Goal: Task Accomplishment & Management: Use online tool/utility

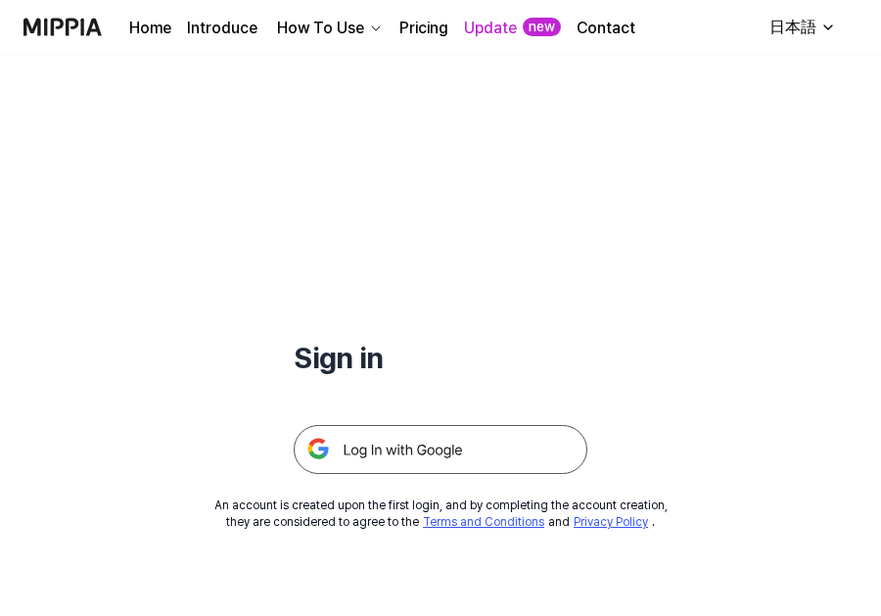
click at [456, 451] on img at bounding box center [441, 449] width 294 height 49
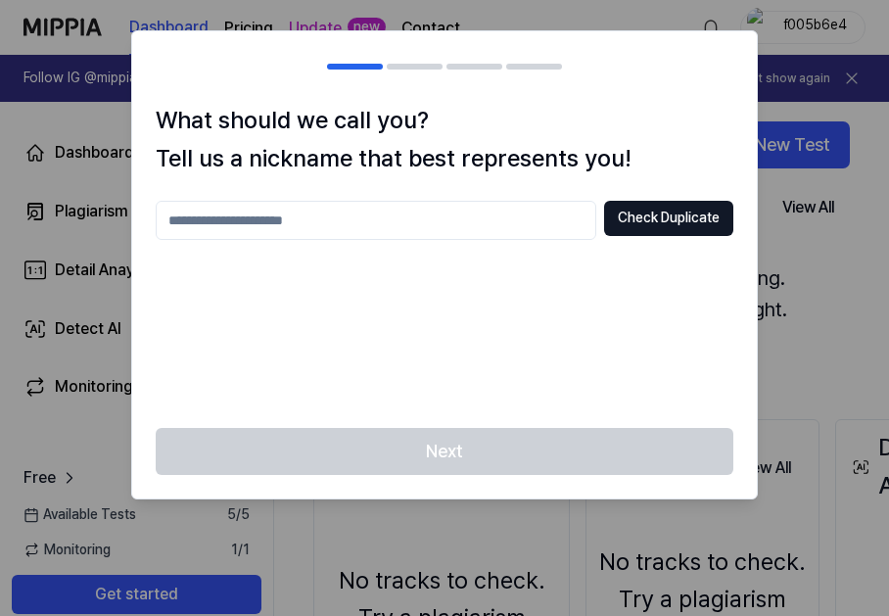
click at [355, 221] on input "text" at bounding box center [376, 220] width 441 height 39
type input "*****"
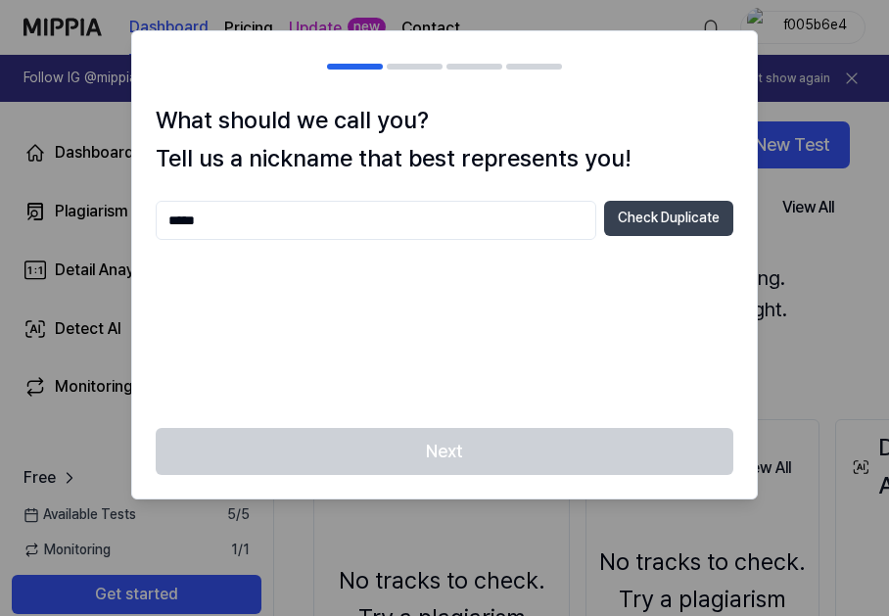
click at [667, 220] on button "Check Duplicate" at bounding box center [668, 218] width 129 height 35
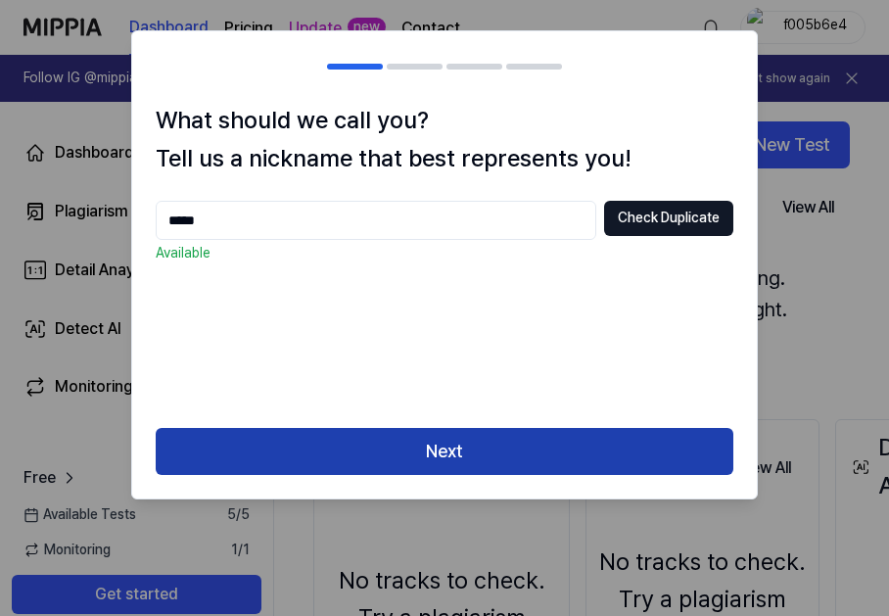
click at [487, 451] on button "Next" at bounding box center [445, 451] width 578 height 47
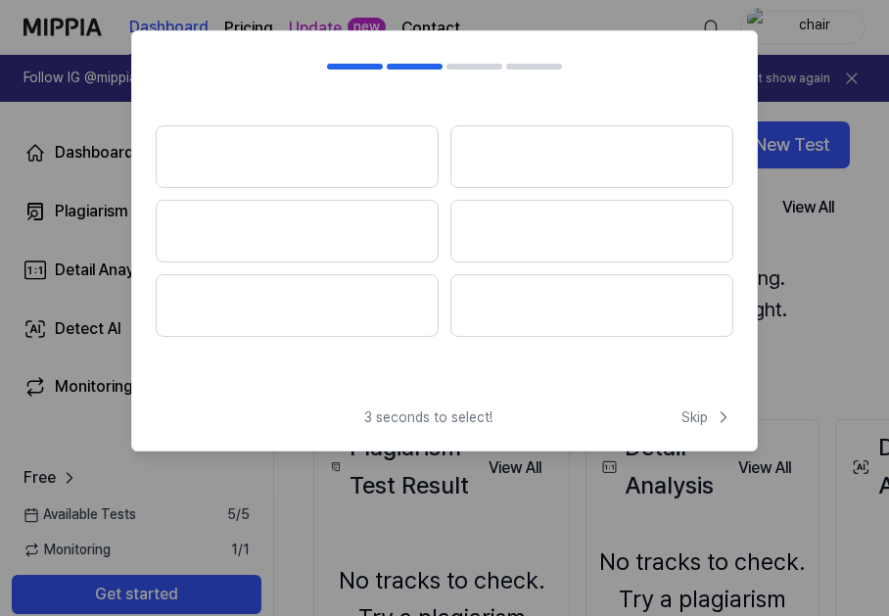
click at [412, 418] on span "3 seconds to select!" at bounding box center [428, 418] width 128 height 20
click at [445, 417] on span "3 seconds to select!" at bounding box center [428, 418] width 128 height 20
click at [425, 419] on span "3 seconds to select!" at bounding box center [428, 418] width 128 height 20
drag, startPoint x: 417, startPoint y: 420, endPoint x: 402, endPoint y: 421, distance: 15.7
click at [415, 420] on span "3 seconds to select!" at bounding box center [428, 418] width 128 height 20
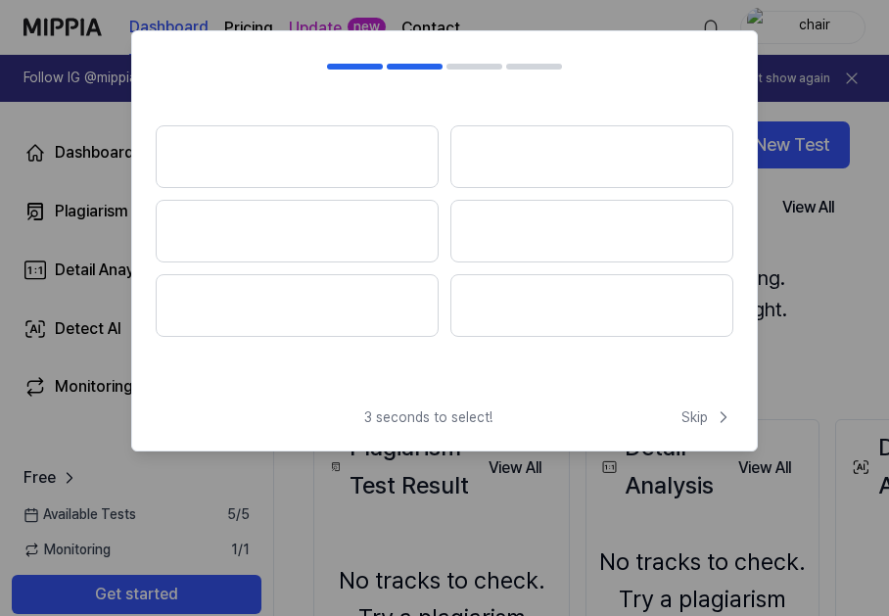
click at [397, 423] on span "3 seconds to select!" at bounding box center [428, 418] width 128 height 20
click at [298, 172] on button at bounding box center [297, 156] width 283 height 63
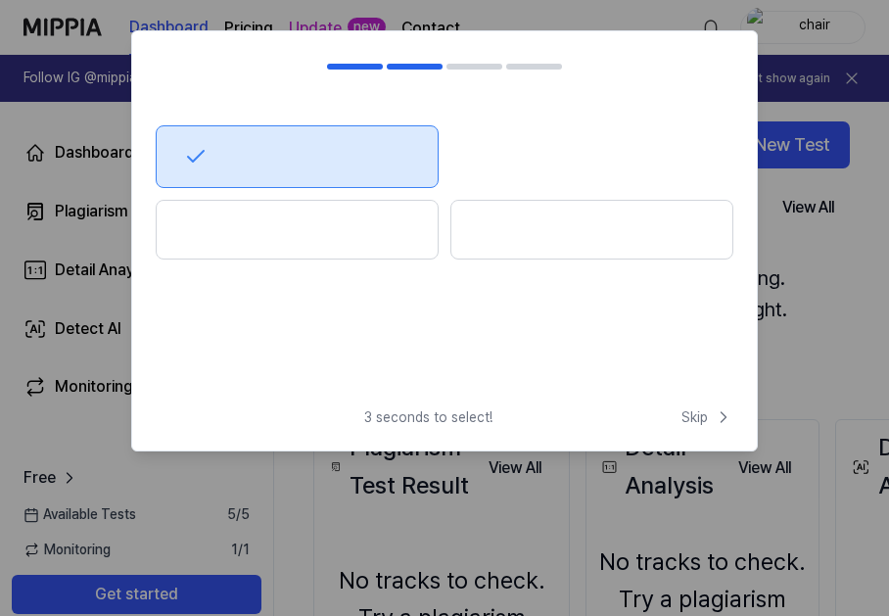
click at [396, 234] on button at bounding box center [297, 230] width 283 height 60
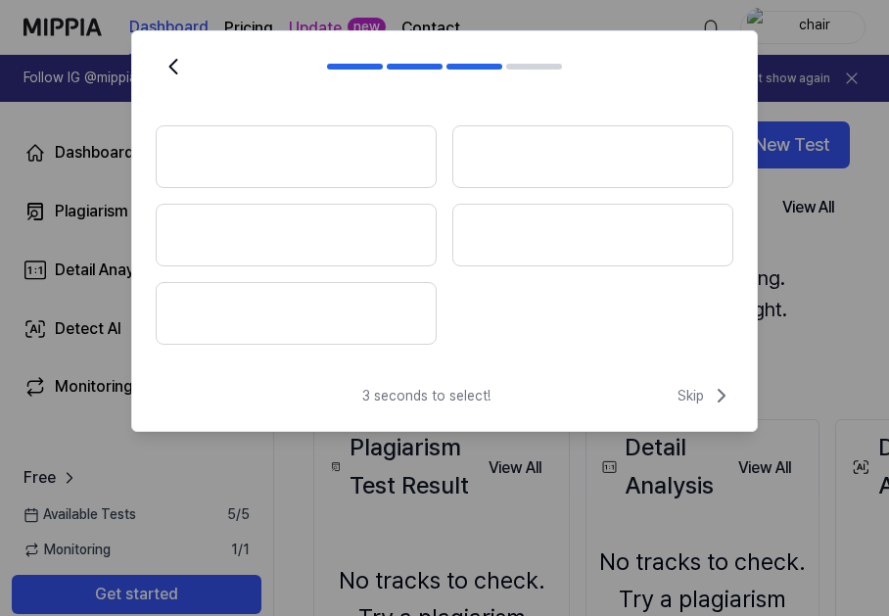
click at [363, 176] on button at bounding box center [296, 156] width 281 height 63
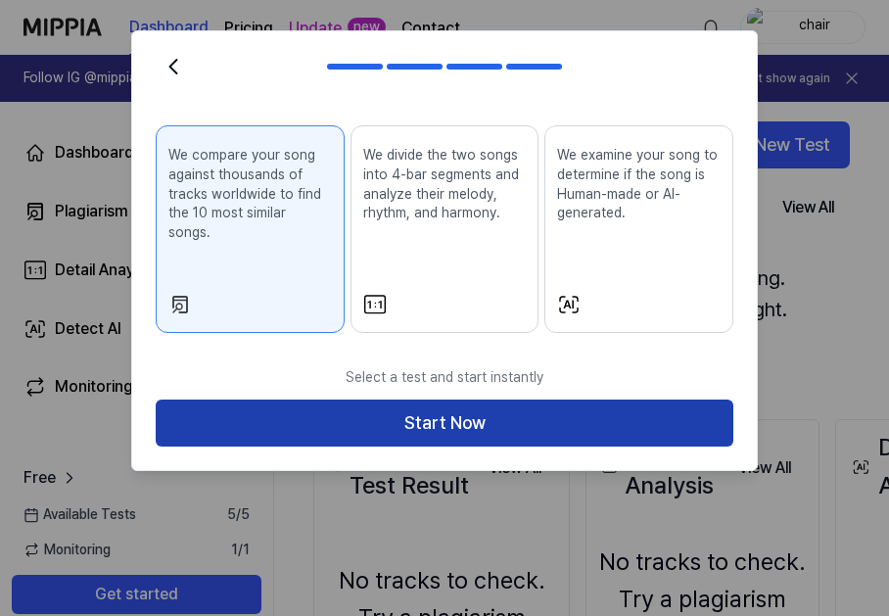
click at [453, 411] on button "Start Now" at bounding box center [445, 423] width 578 height 47
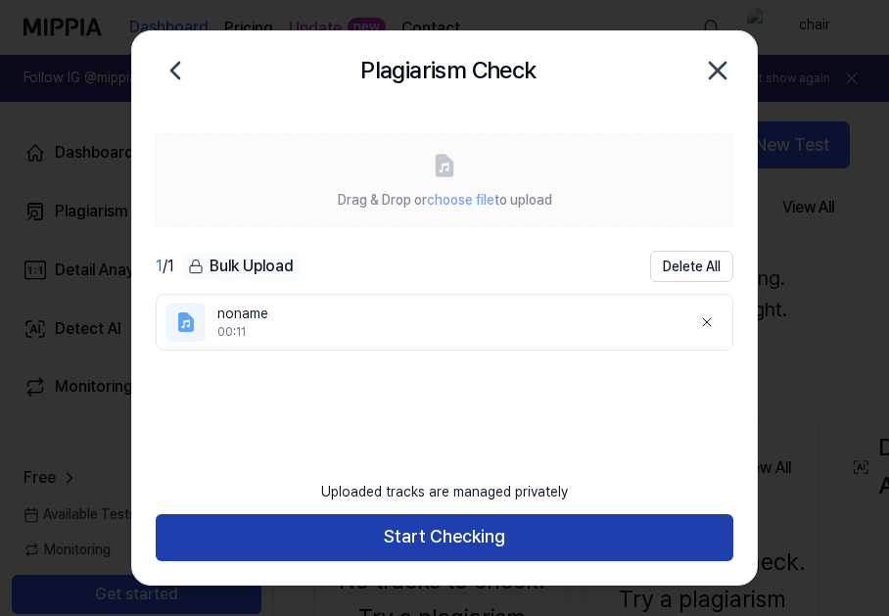
click at [334, 529] on button "Start Checking" at bounding box center [445, 537] width 578 height 47
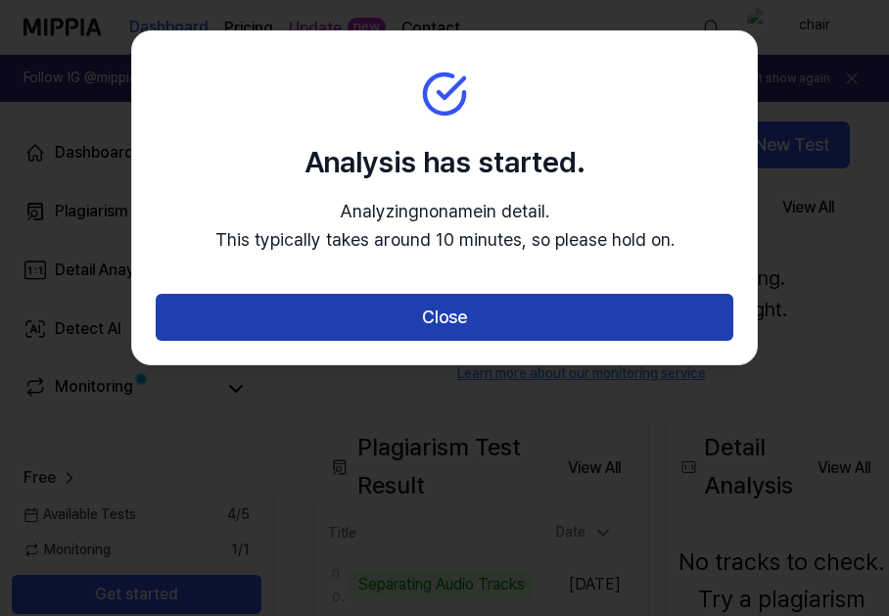
click at [472, 310] on button "Close" at bounding box center [445, 317] width 578 height 47
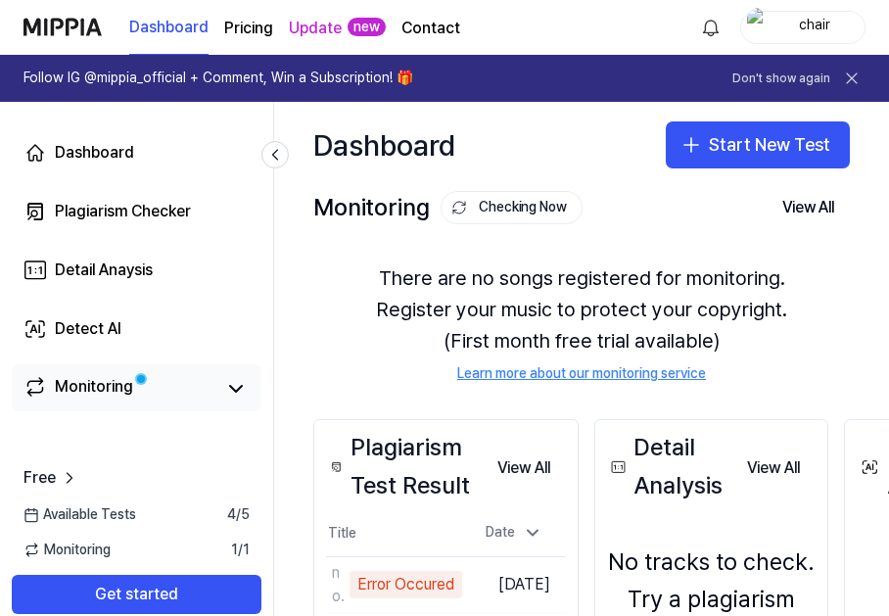
click at [71, 404] on div "Monitoring" at bounding box center [137, 387] width 250 height 47
click at [101, 398] on div "Monitoring" at bounding box center [94, 388] width 78 height 27
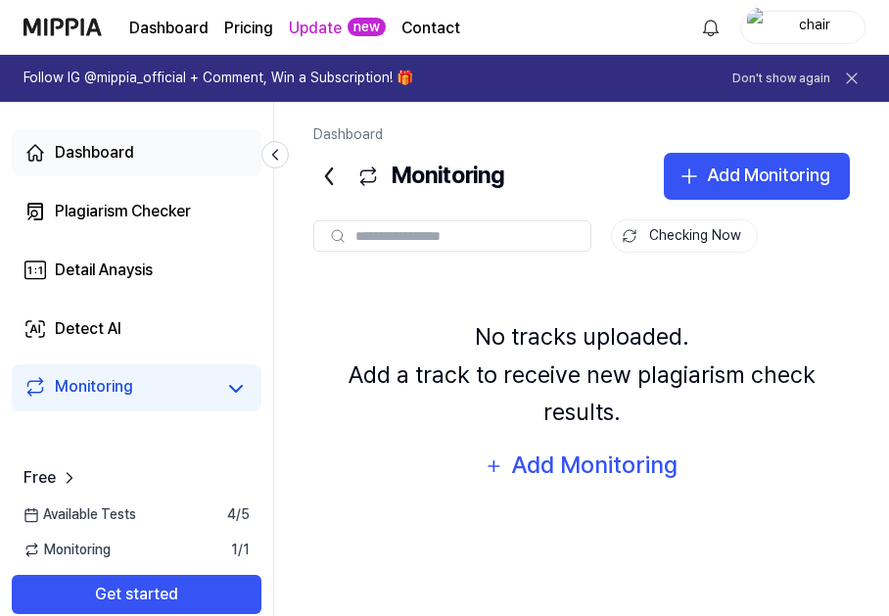
click at [117, 162] on div "Dashboard" at bounding box center [94, 153] width 79 height 24
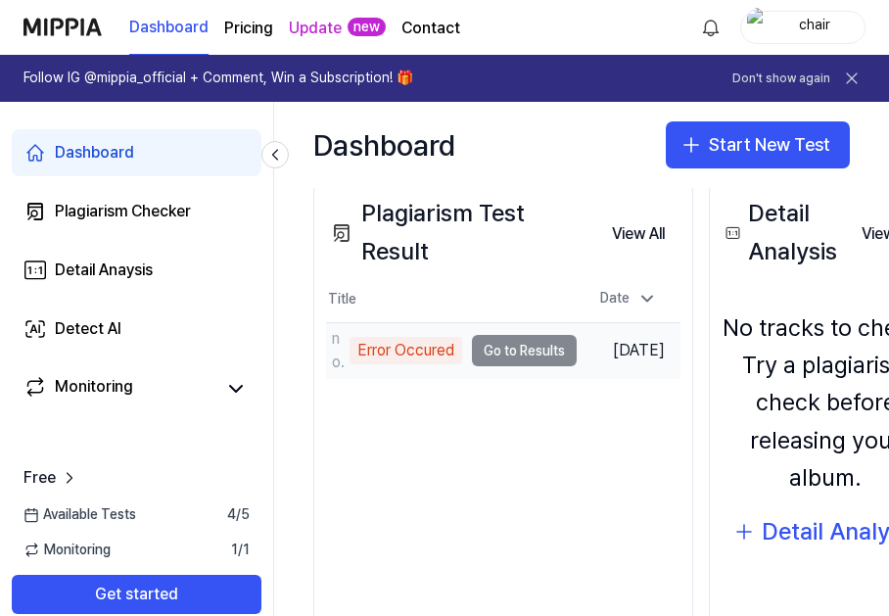
scroll to position [214, 0]
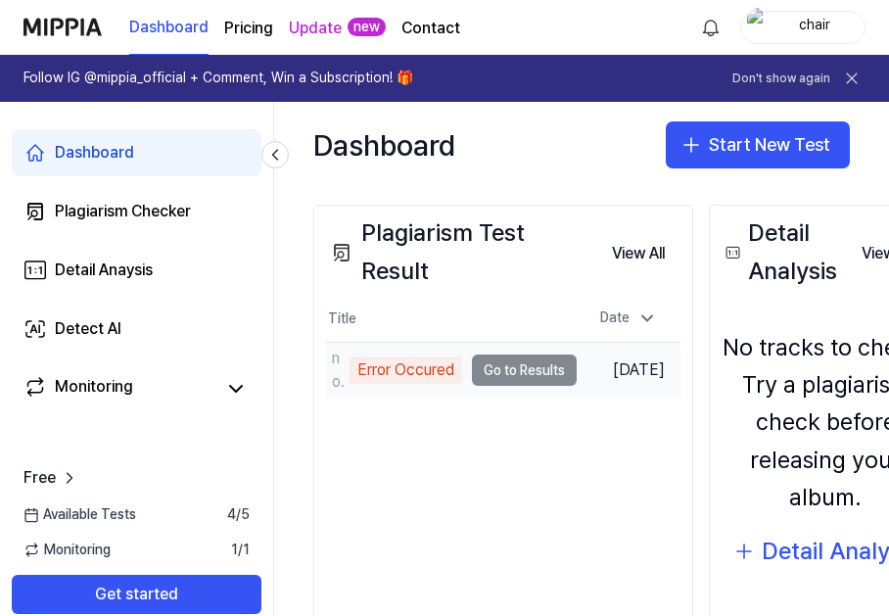
click at [451, 372] on div "Error Occured" at bounding box center [406, 369] width 113 height 27
click at [622, 365] on td "[DATE]" at bounding box center [629, 371] width 104 height 56
click at [536, 367] on td "noname Error Occured Go to Results" at bounding box center [451, 370] width 251 height 55
click at [529, 369] on td "noname Error Occured Go to Results" at bounding box center [451, 370] width 251 height 55
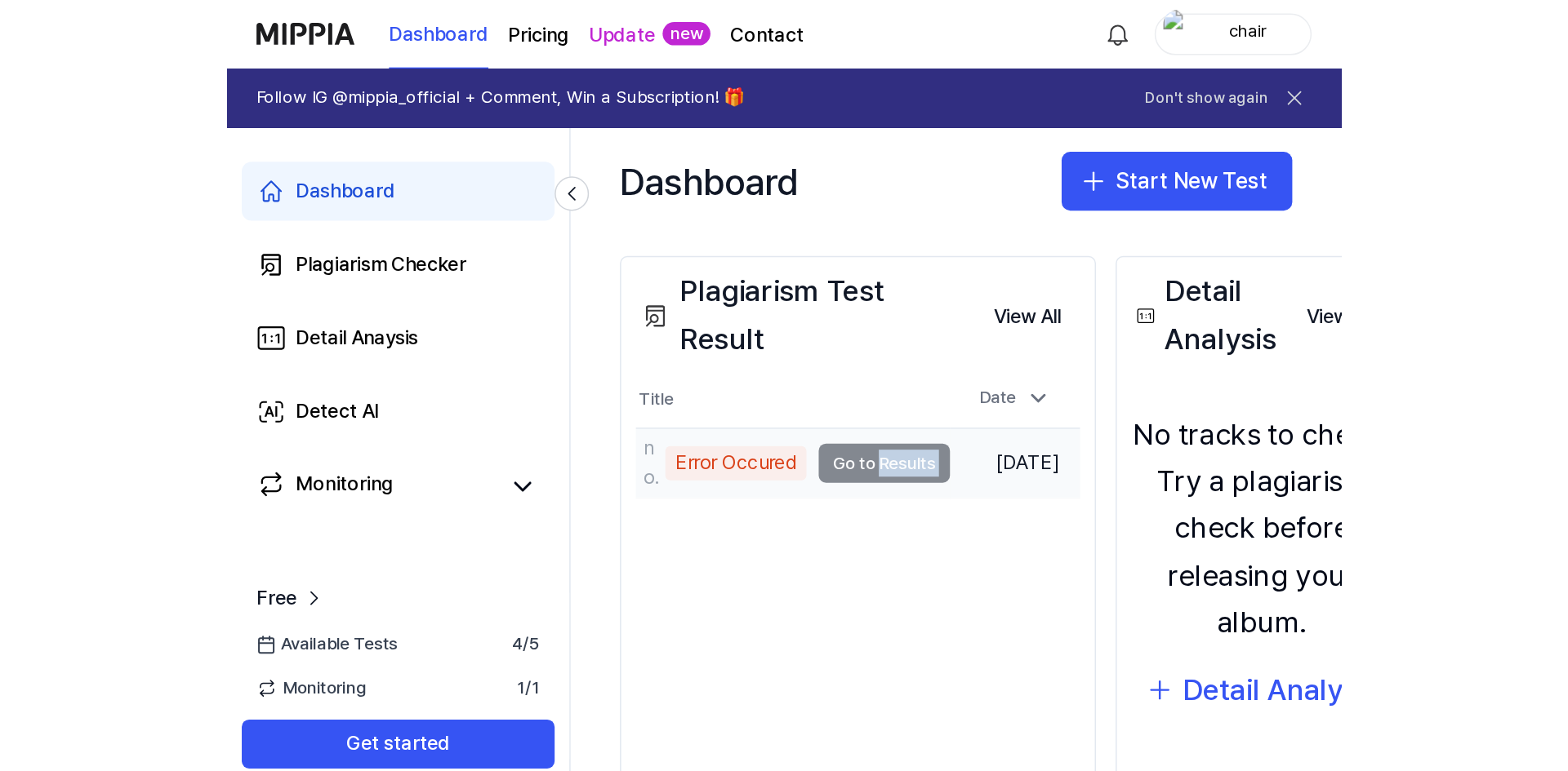
scroll to position [178, 73]
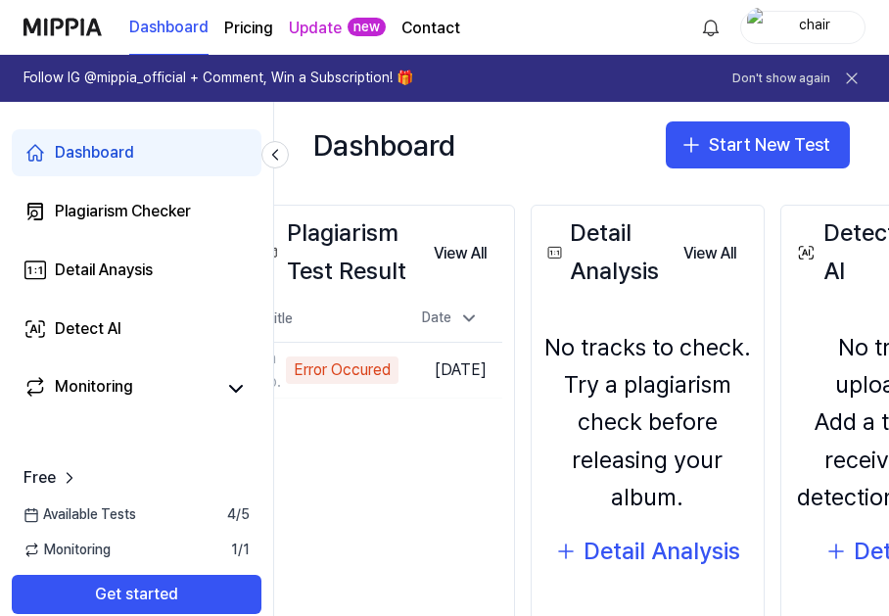
drag, startPoint x: 529, startPoint y: 370, endPoint x: 621, endPoint y: 374, distance: 92.1
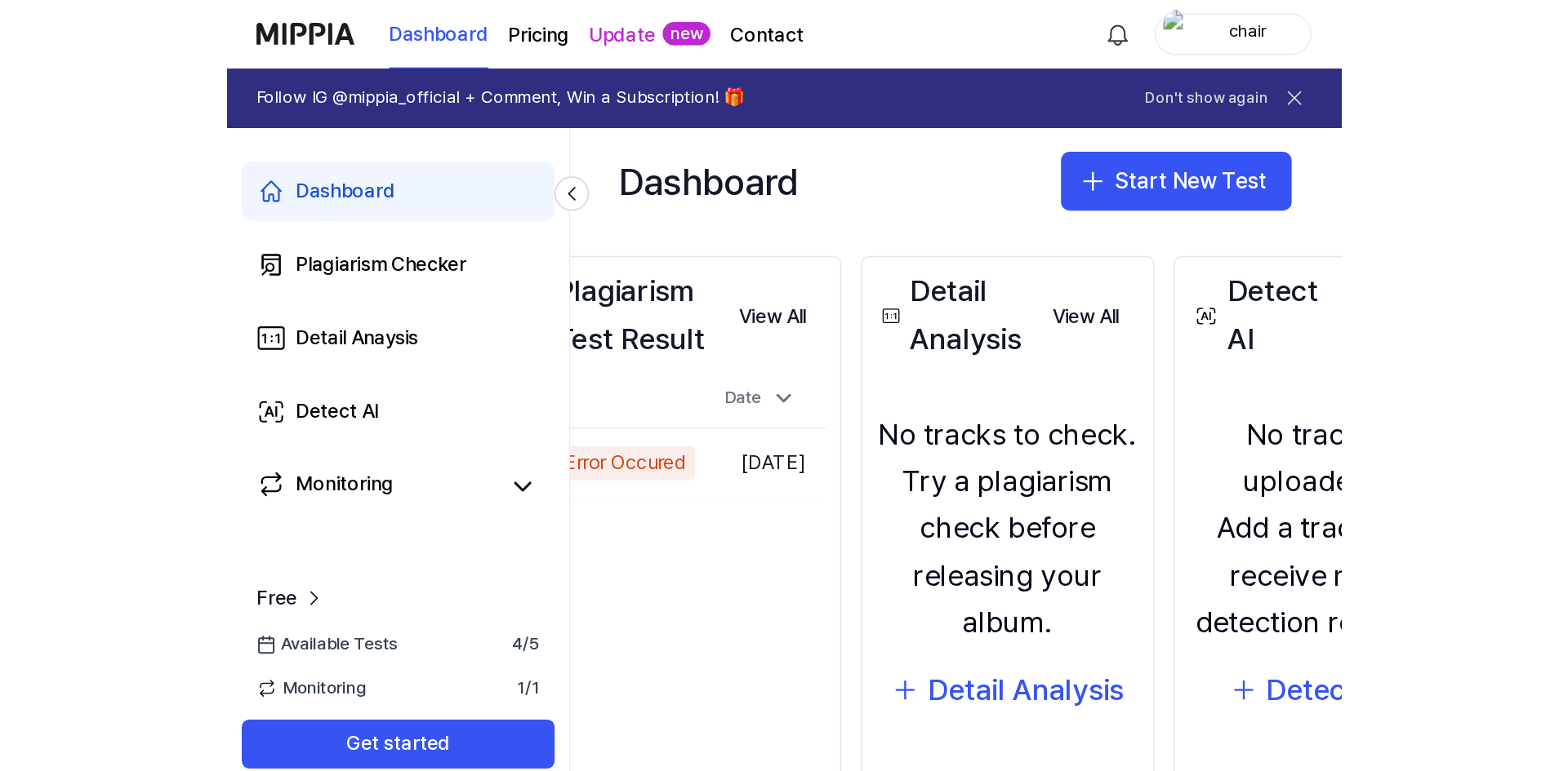
scroll to position [125, 0]
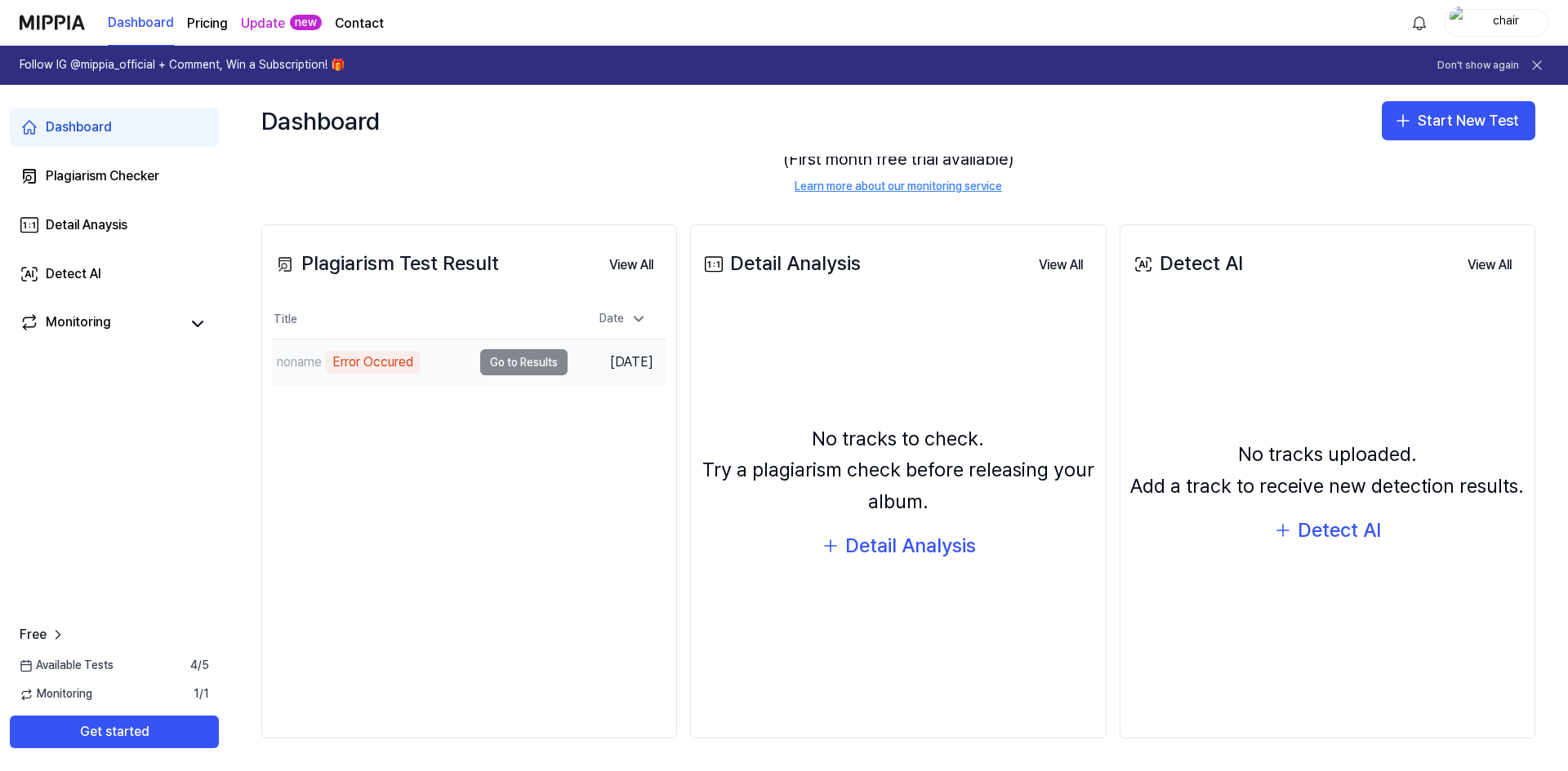
drag, startPoint x: 490, startPoint y: 420, endPoint x: 361, endPoint y: 359, distance: 142.7
click at [362, 363] on div "Error Occured" at bounding box center [373, 362] width 94 height 23
click at [361, 359] on div "Error Occured" at bounding box center [373, 362] width 94 height 23
click at [510, 357] on td "noname Error Occured Go to Results" at bounding box center [420, 362] width 296 height 46
drag, startPoint x: 510, startPoint y: 357, endPoint x: 539, endPoint y: 391, distance: 44.7
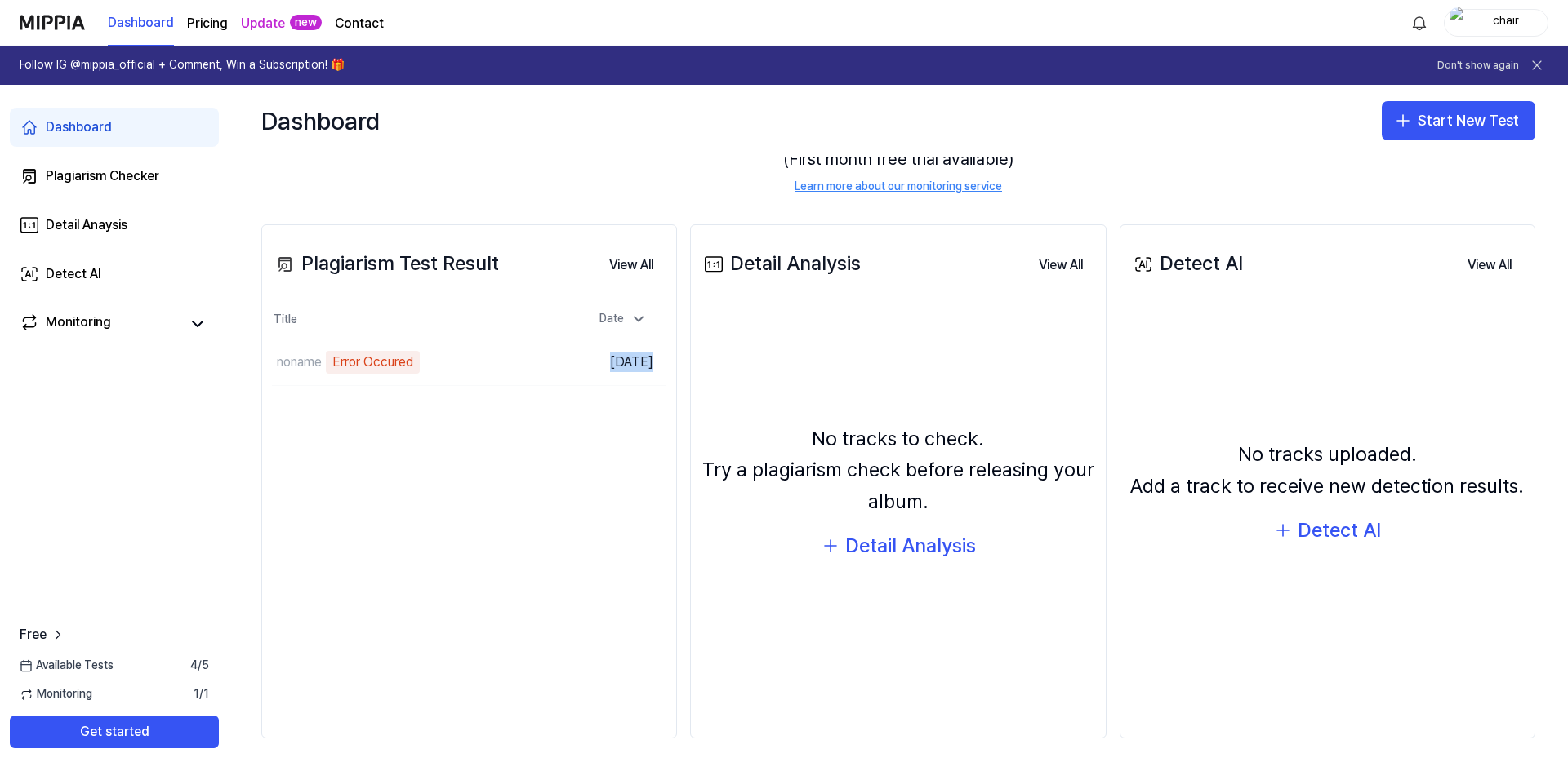
click at [541, 393] on div "Plagiarism Test Result View All Plagiarism Test Result Title Date noname Error …" at bounding box center [469, 482] width 415 height 515
click at [491, 375] on td "noname Error Occured Go to Results" at bounding box center [420, 362] width 296 height 46
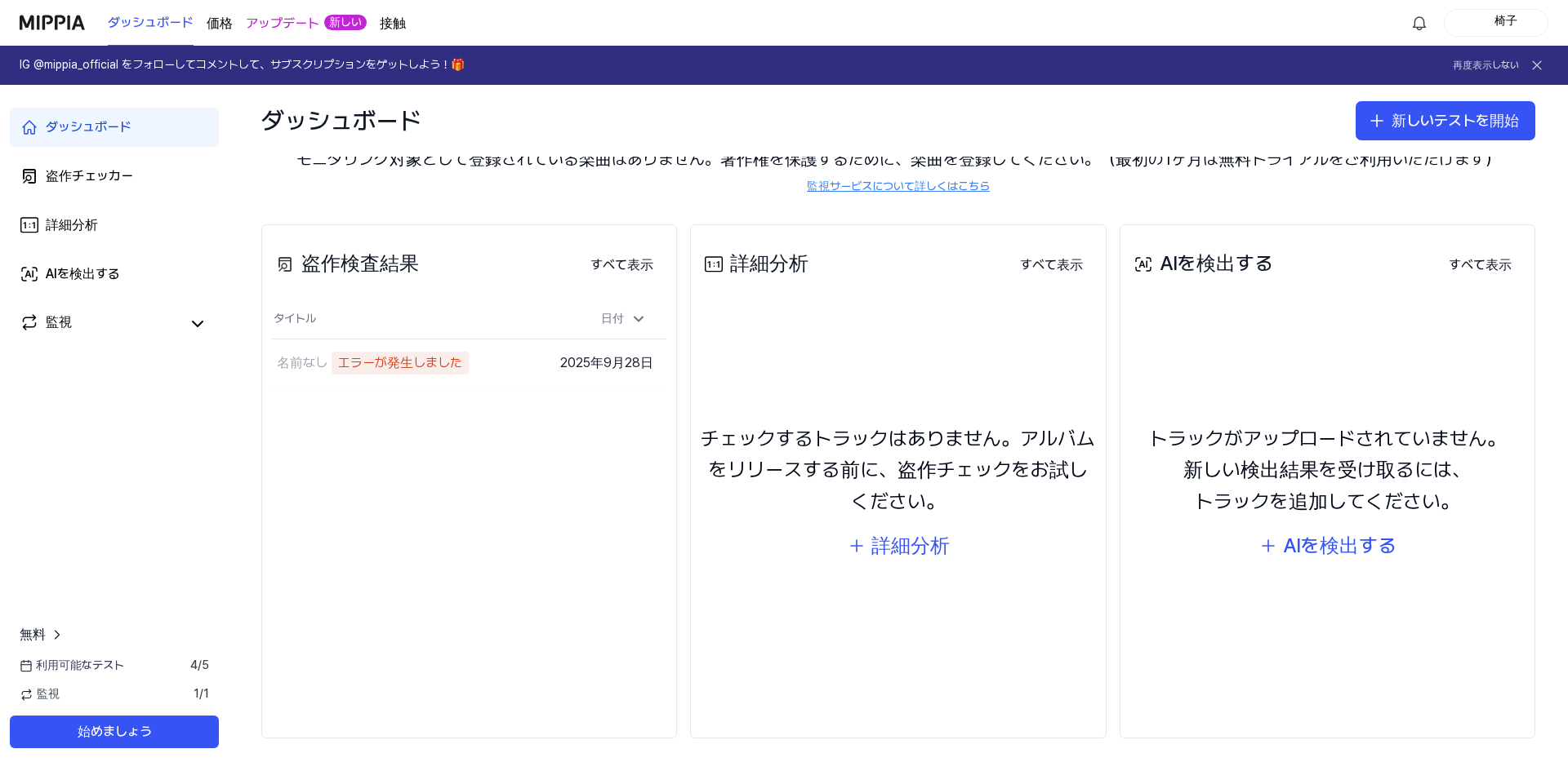
scroll to position [0, 0]
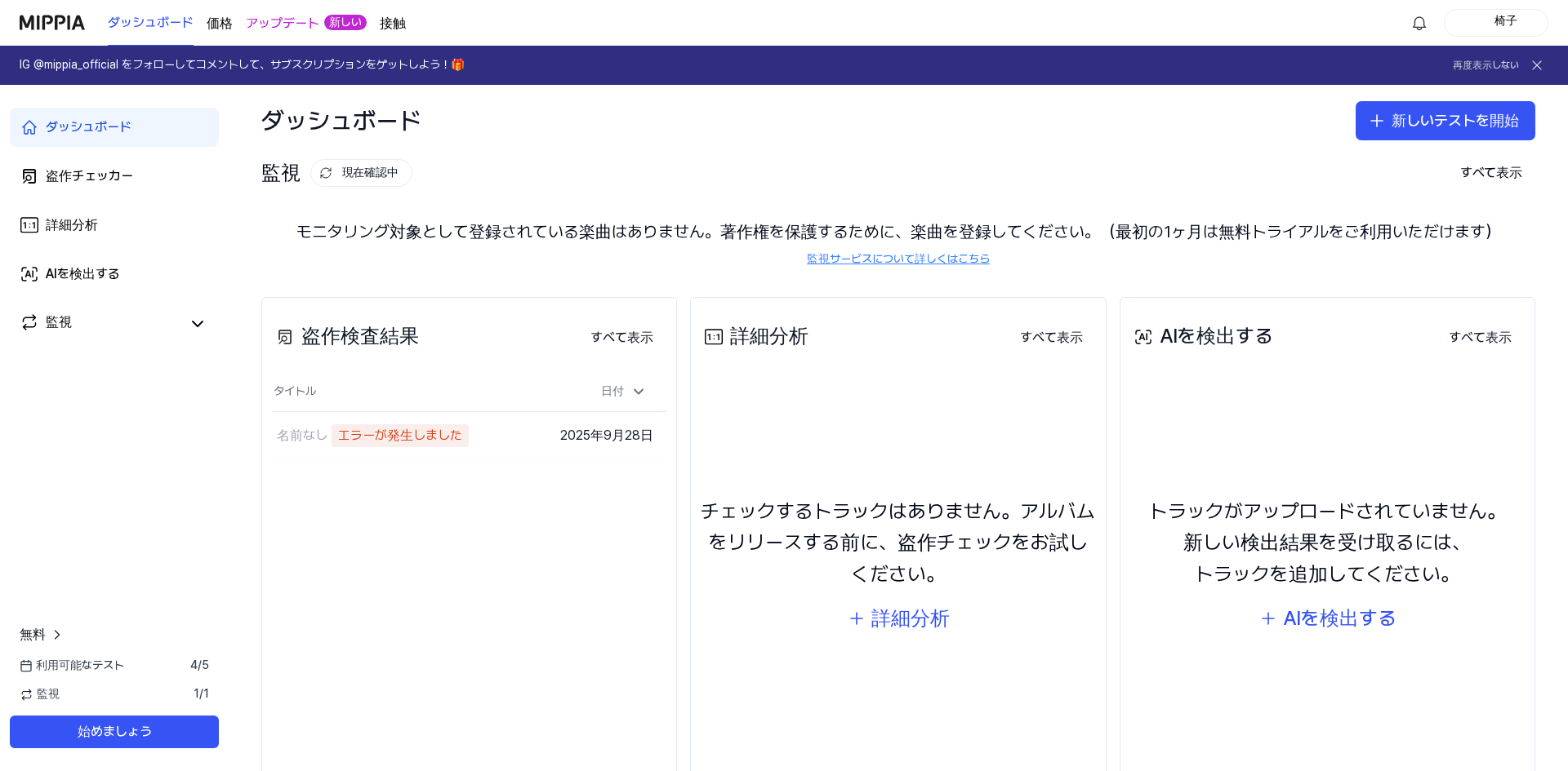
drag, startPoint x: 440, startPoint y: 456, endPoint x: 439, endPoint y: 309, distance: 147.0
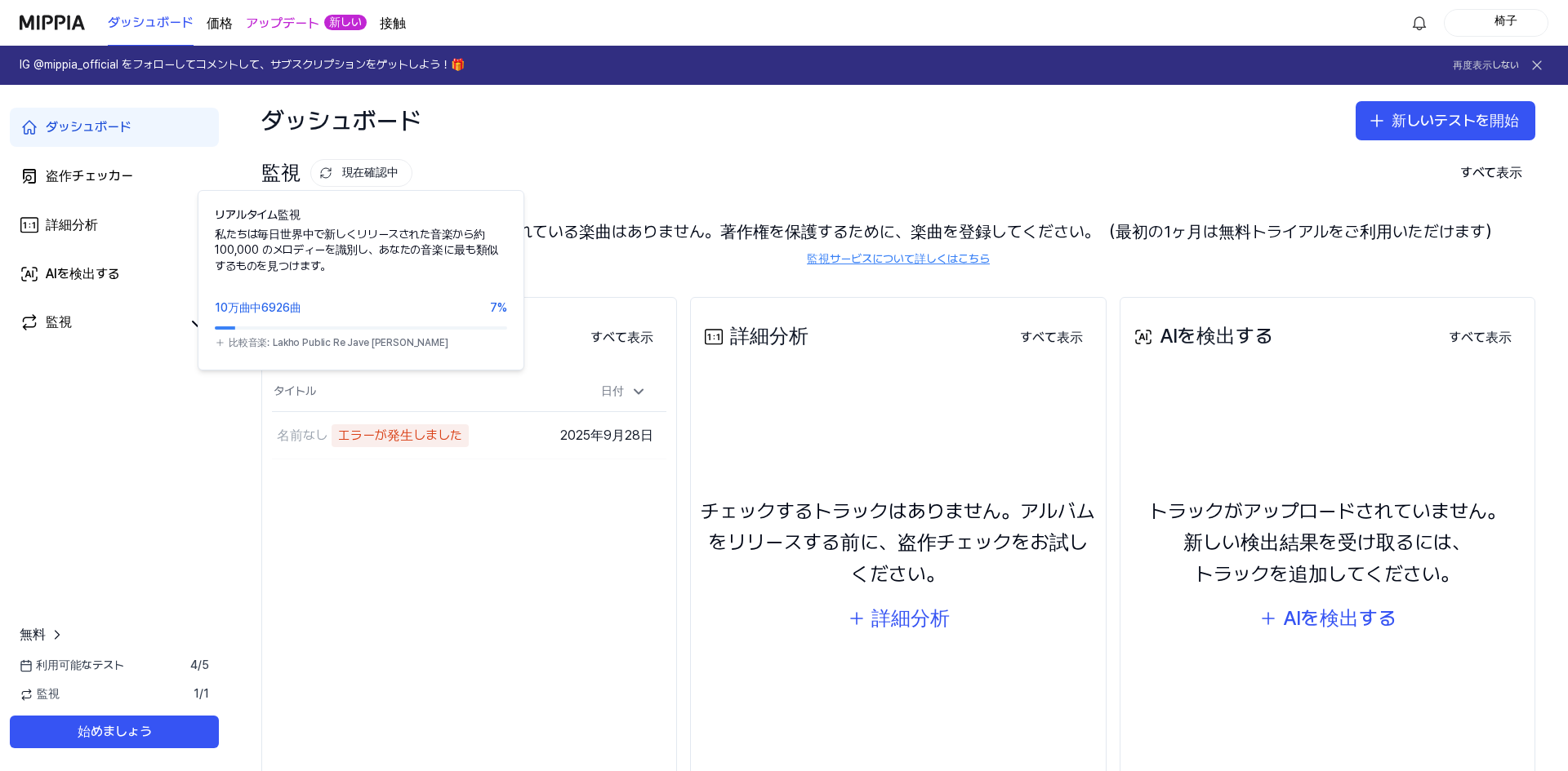
click at [364, 164] on button "現在確認中" at bounding box center [361, 173] width 102 height 28
click at [359, 174] on font "現在確認中" at bounding box center [370, 173] width 57 height 13
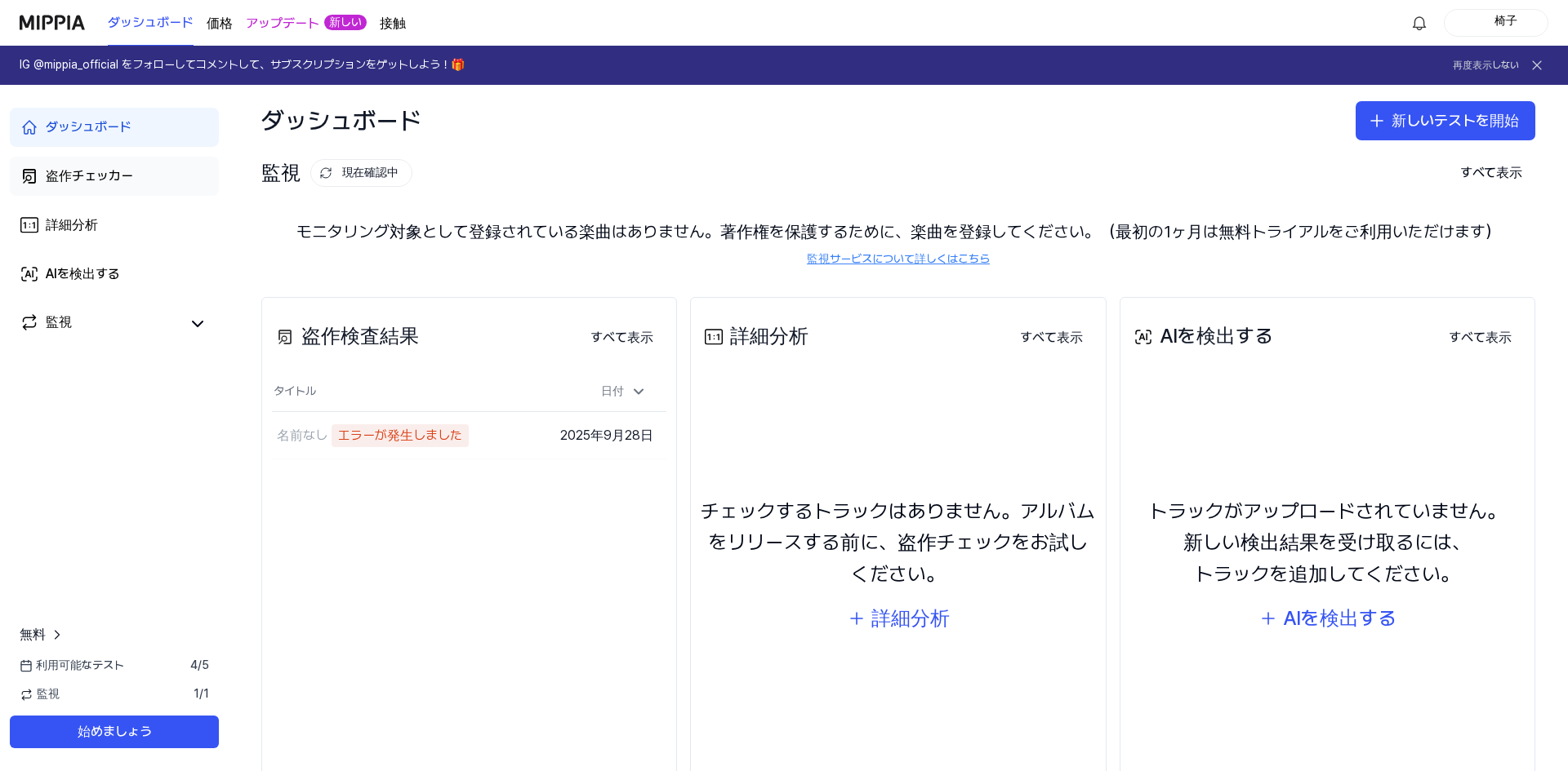
click at [133, 181] on link "盗作チェッカー" at bounding box center [114, 176] width 209 height 39
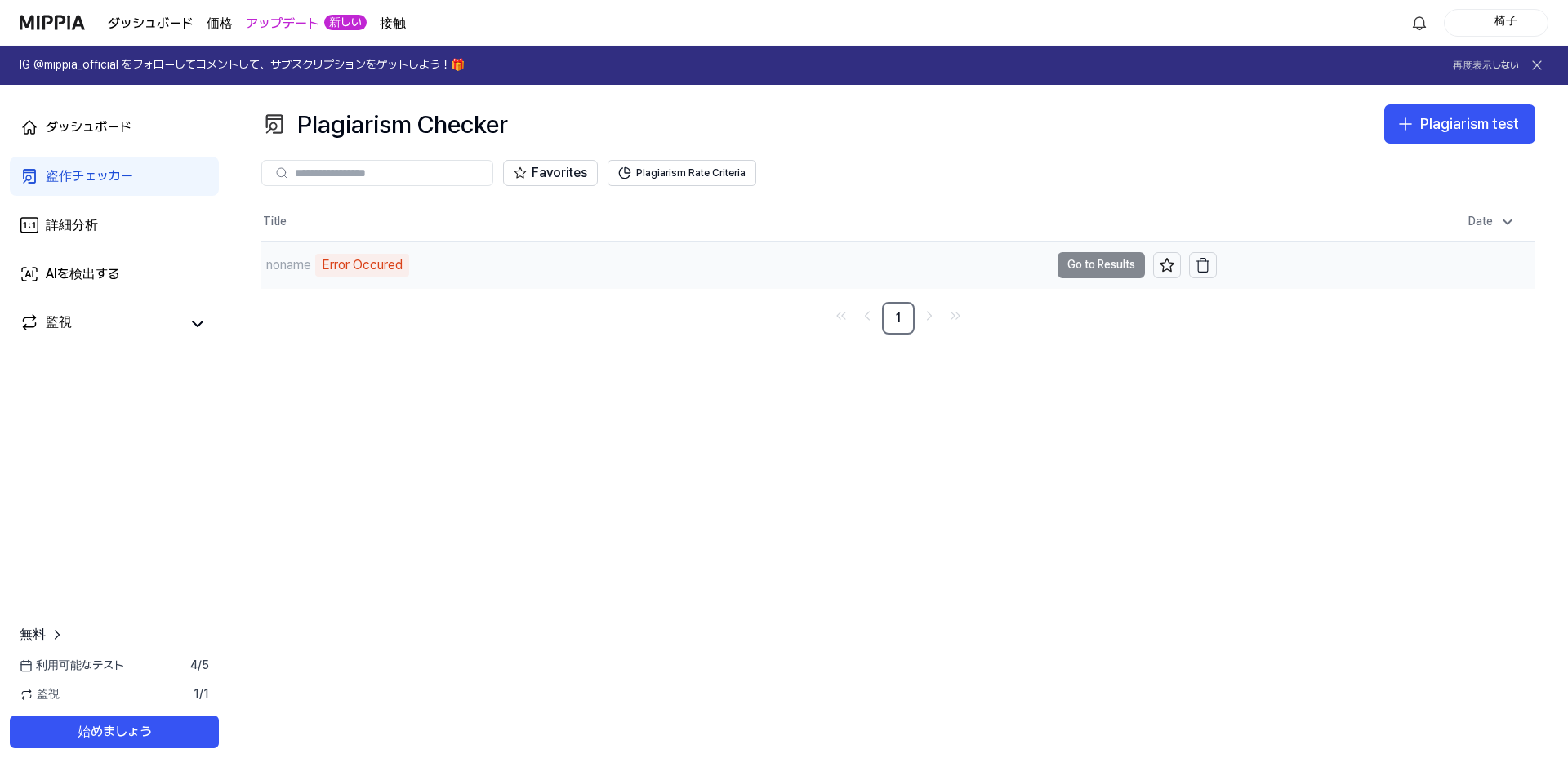
click at [334, 264] on div "Error Occured" at bounding box center [362, 265] width 94 height 23
click at [741, 265] on td "noname Error Occured Go to Results" at bounding box center [739, 265] width 956 height 46
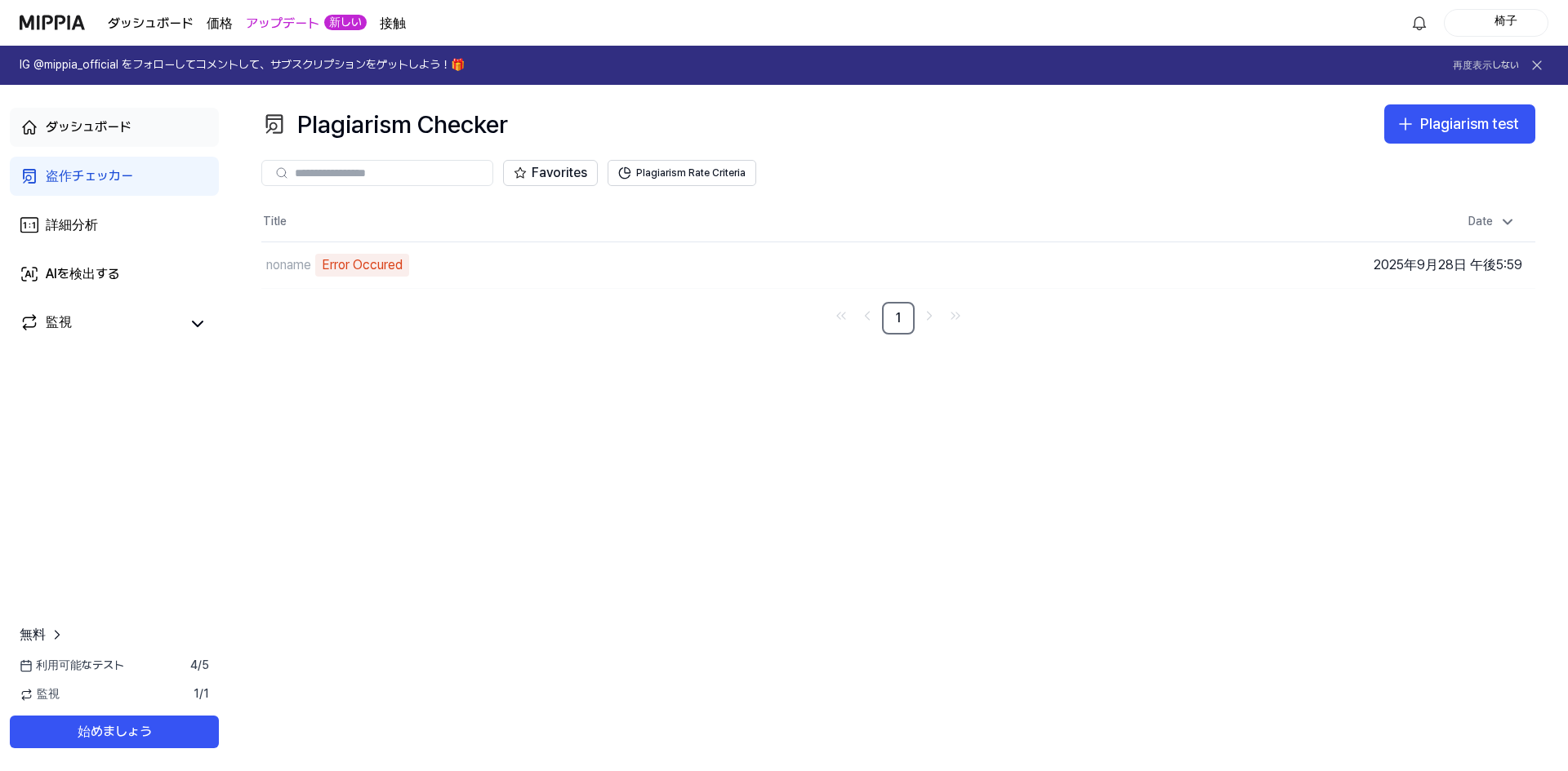
click at [149, 123] on link "ダッシュボード" at bounding box center [114, 127] width 209 height 39
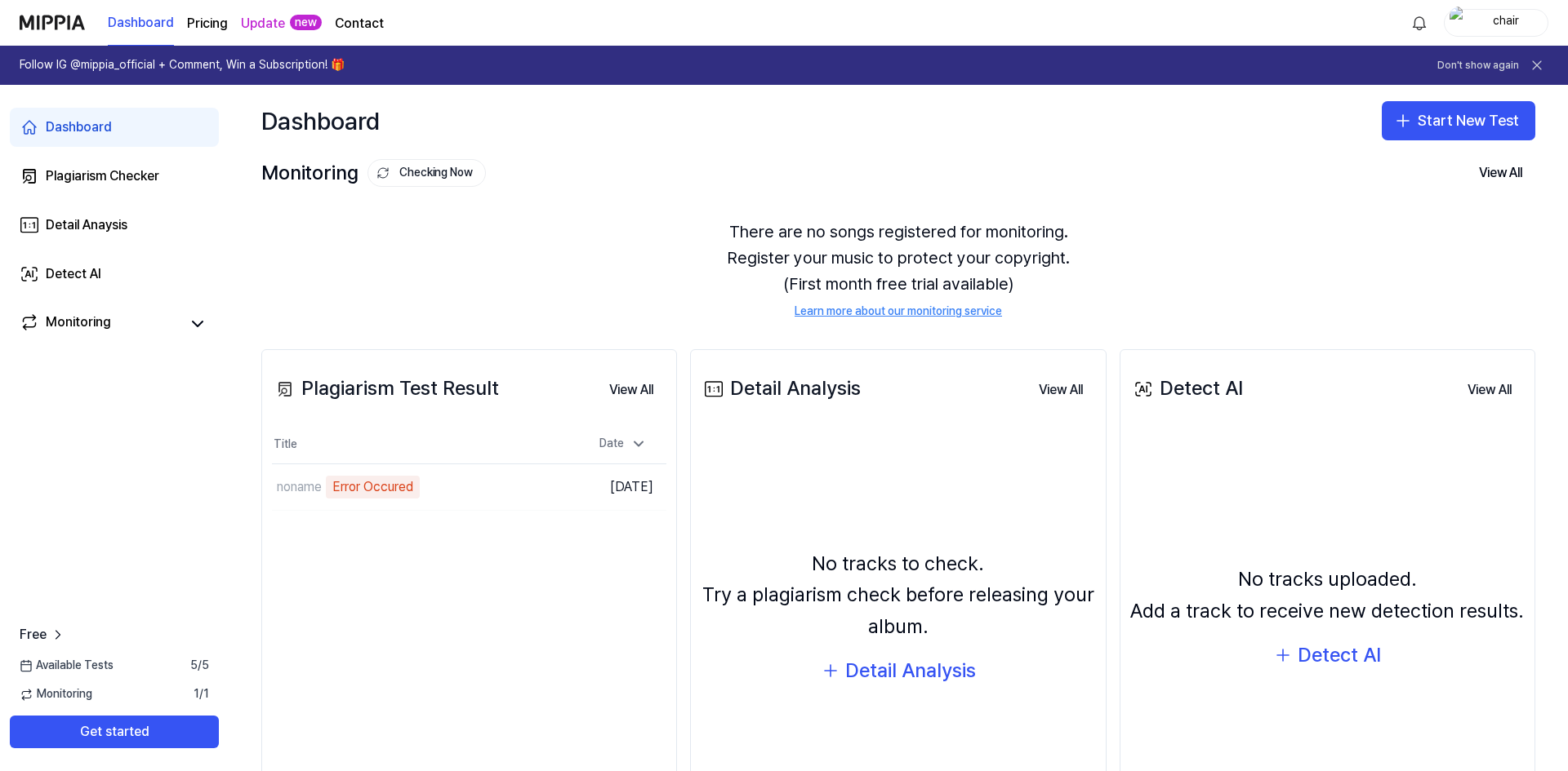
click at [57, 696] on span "Monitoring" at bounding box center [56, 695] width 73 height 17
click at [32, 695] on icon at bounding box center [27, 695] width 14 height 14
click at [25, 694] on icon at bounding box center [27, 695] width 14 height 14
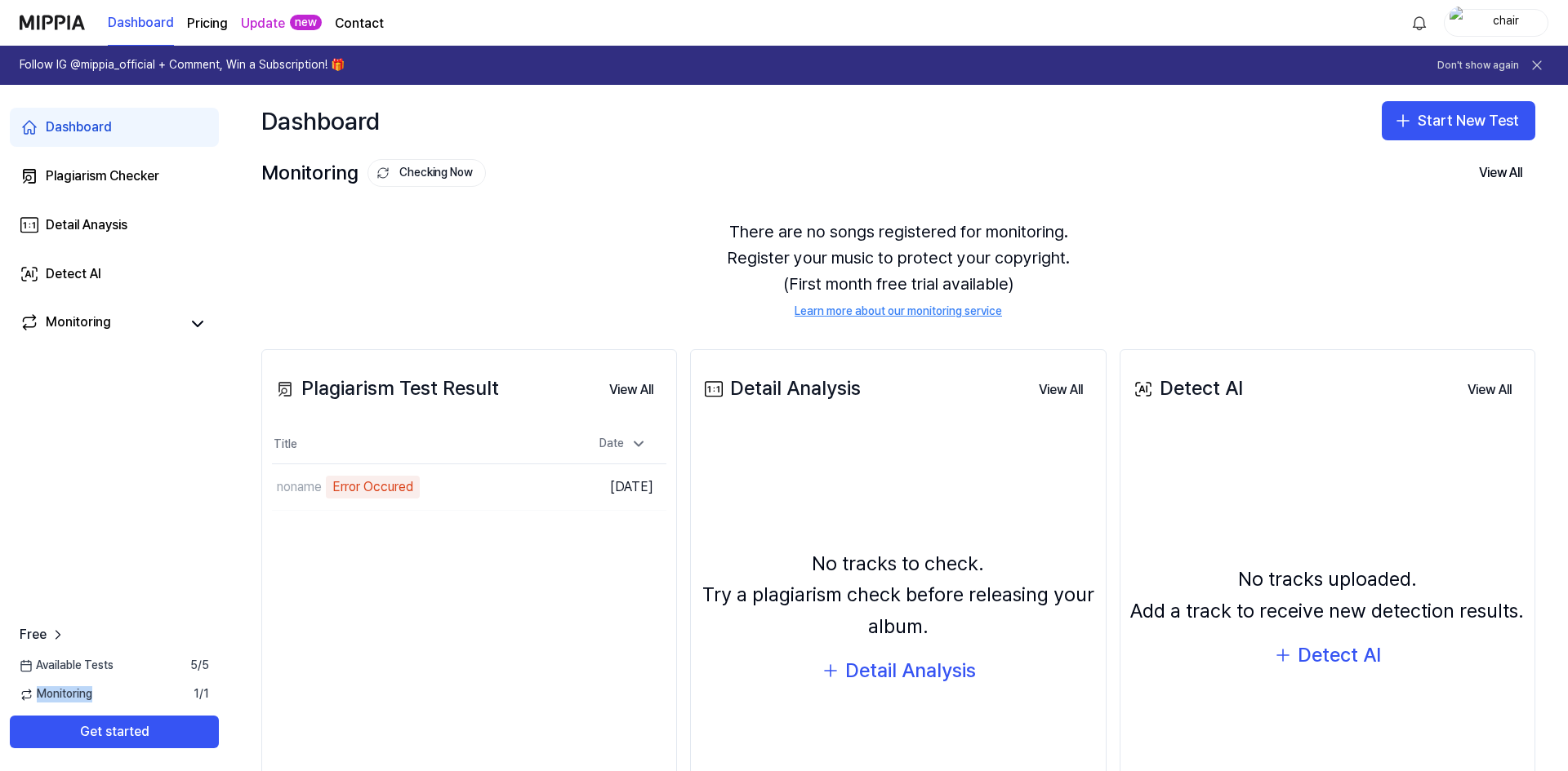
click at [25, 694] on icon at bounding box center [27, 695] width 14 height 14
click at [47, 641] on link "Free" at bounding box center [43, 635] width 47 height 20
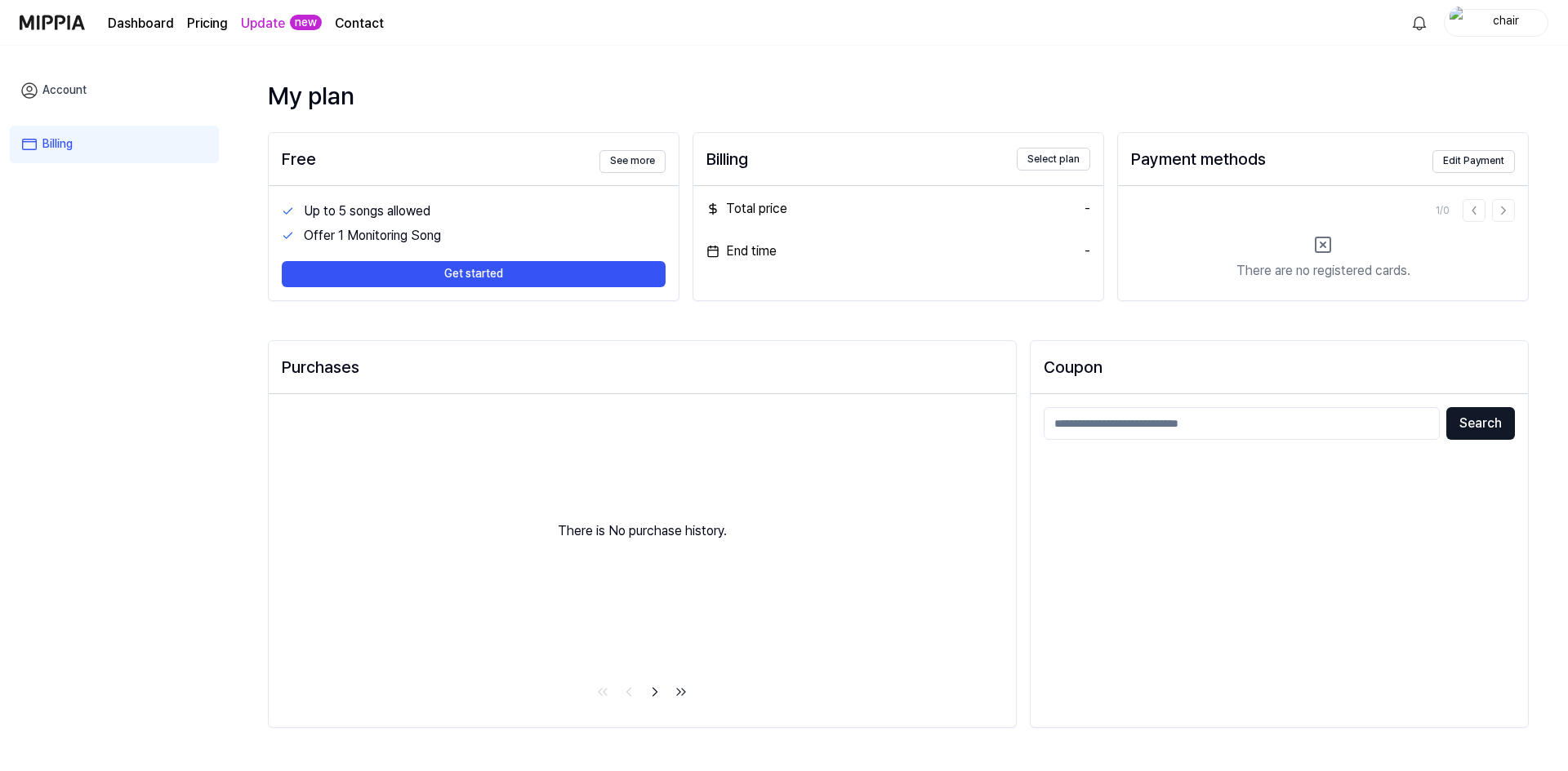
click at [379, 233] on div "Offer 1 Monitoring Song" at bounding box center [485, 236] width 362 height 20
click at [354, 218] on div "Up to 5 songs allowed" at bounding box center [485, 212] width 362 height 20
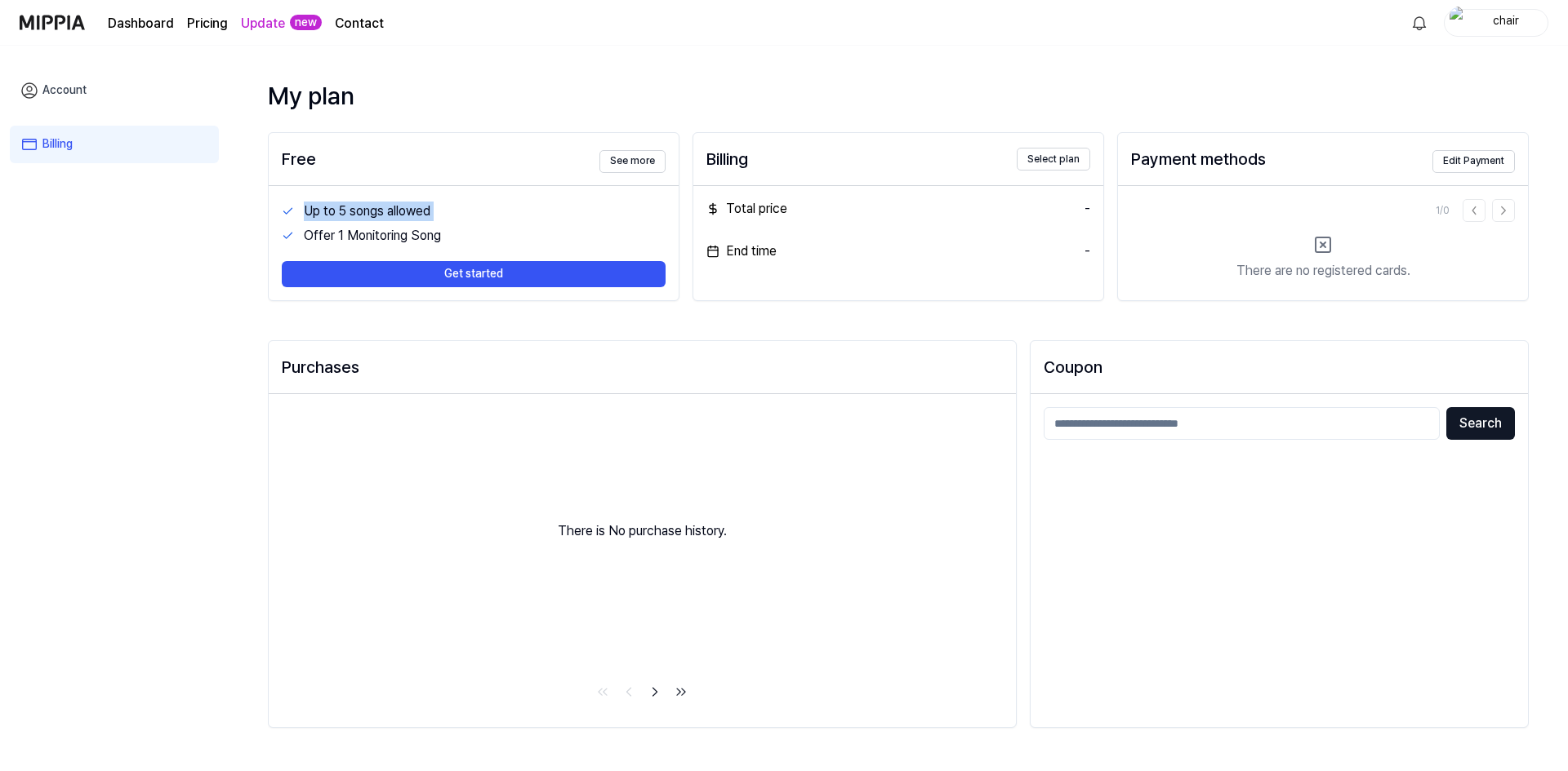
click at [354, 218] on div "Up to 5 songs allowed" at bounding box center [485, 212] width 362 height 20
click at [222, 368] on div "Account Billing" at bounding box center [114, 410] width 229 height 729
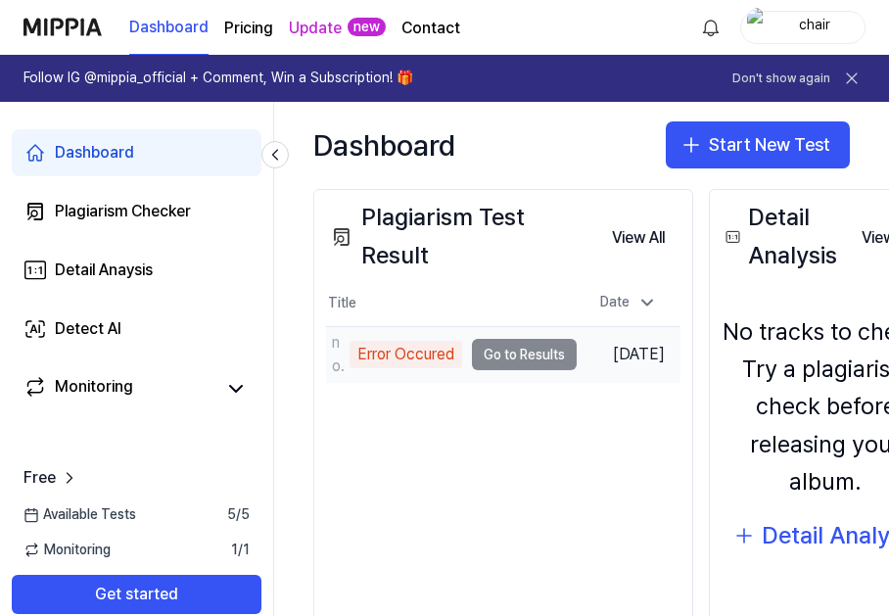
scroll to position [196, 0]
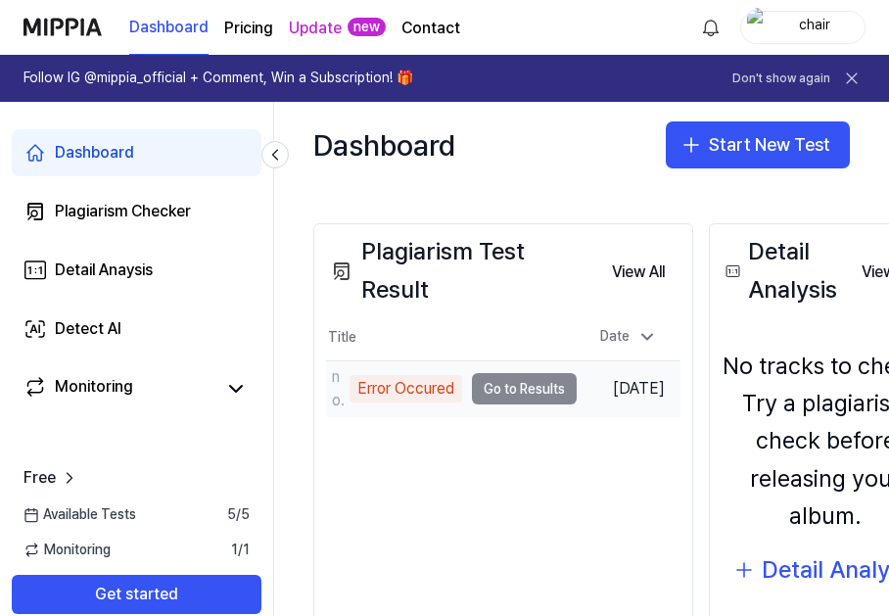
click at [403, 403] on div "Error Occured" at bounding box center [406, 388] width 113 height 27
click at [445, 392] on div "Error Occured" at bounding box center [406, 388] width 113 height 27
click at [512, 392] on td "noname Error Occured Go to Results" at bounding box center [451, 388] width 251 height 55
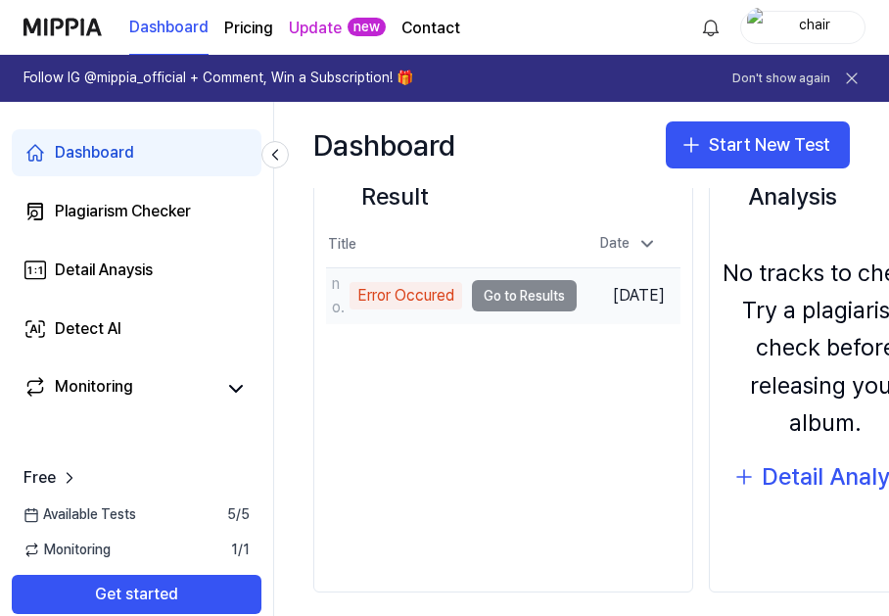
click at [512, 392] on div "Plagiarism Test Result View All Plagiarism Test Result Title Date noname Error …" at bounding box center [503, 361] width 380 height 463
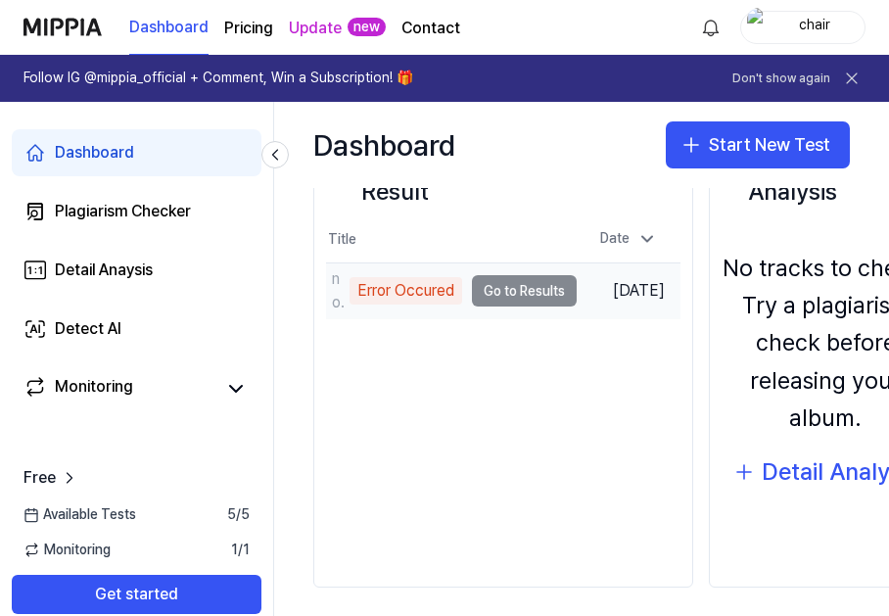
click at [339, 287] on div "noname" at bounding box center [338, 290] width 13 height 47
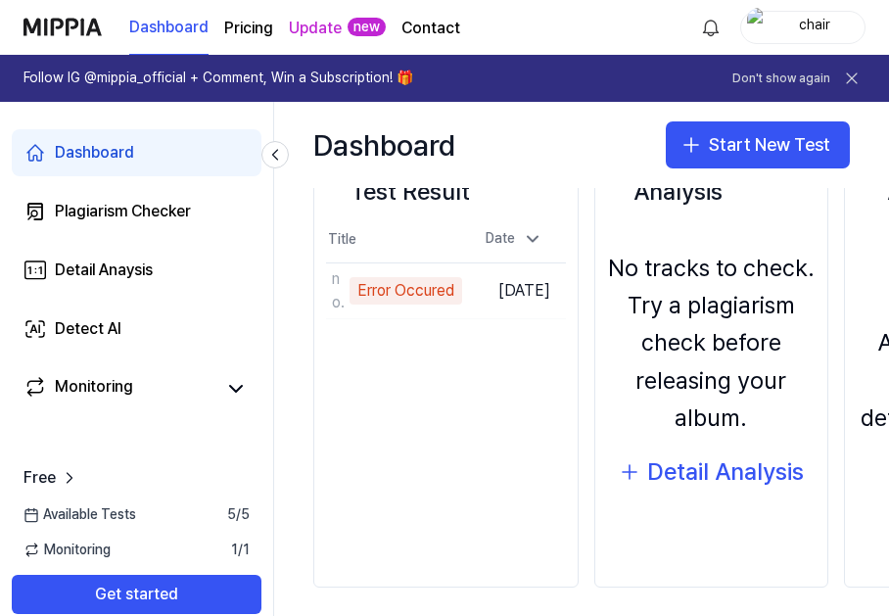
click at [698, 108] on div "Dashboard Start New Test" at bounding box center [581, 145] width 615 height 86
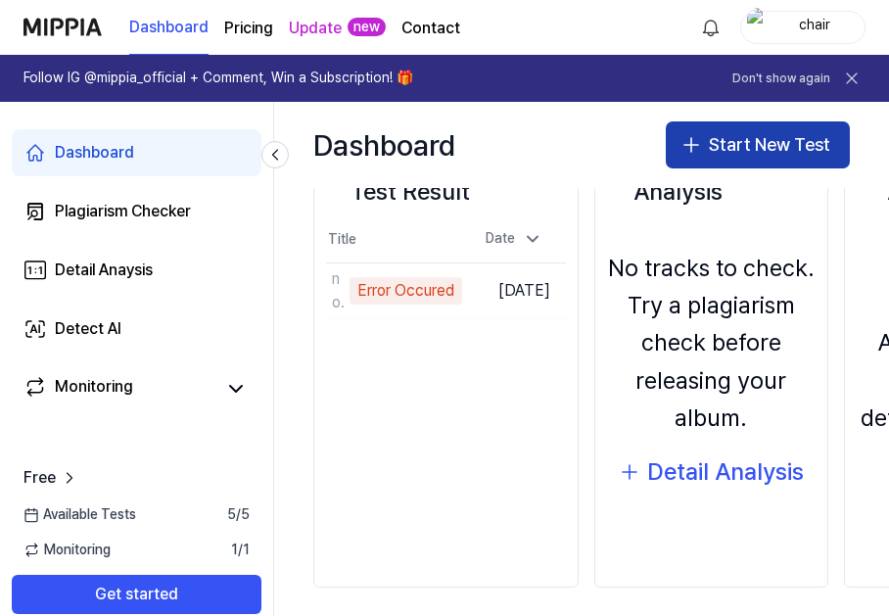
click at [705, 135] on button "Start New Test" at bounding box center [758, 144] width 184 height 47
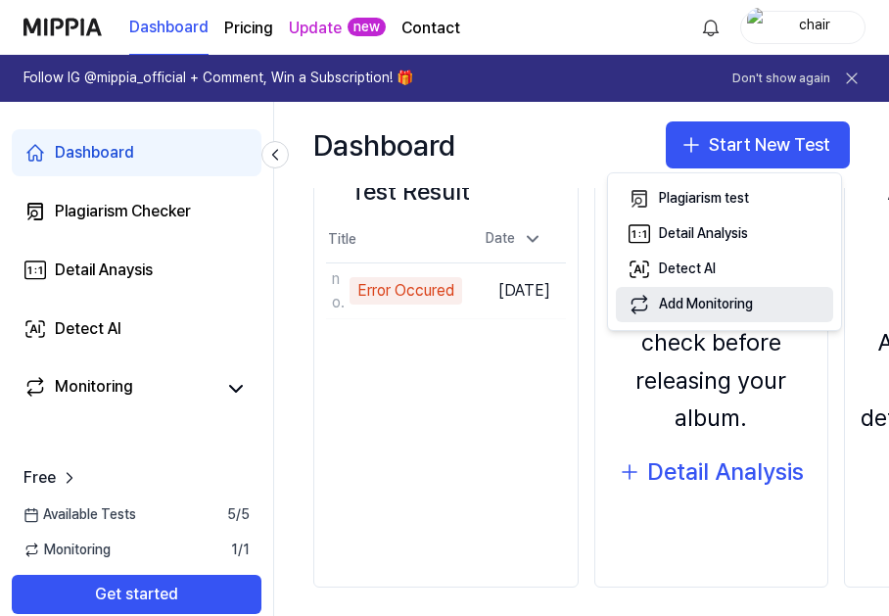
click at [713, 303] on div "Add Monitoring" at bounding box center [706, 305] width 94 height 20
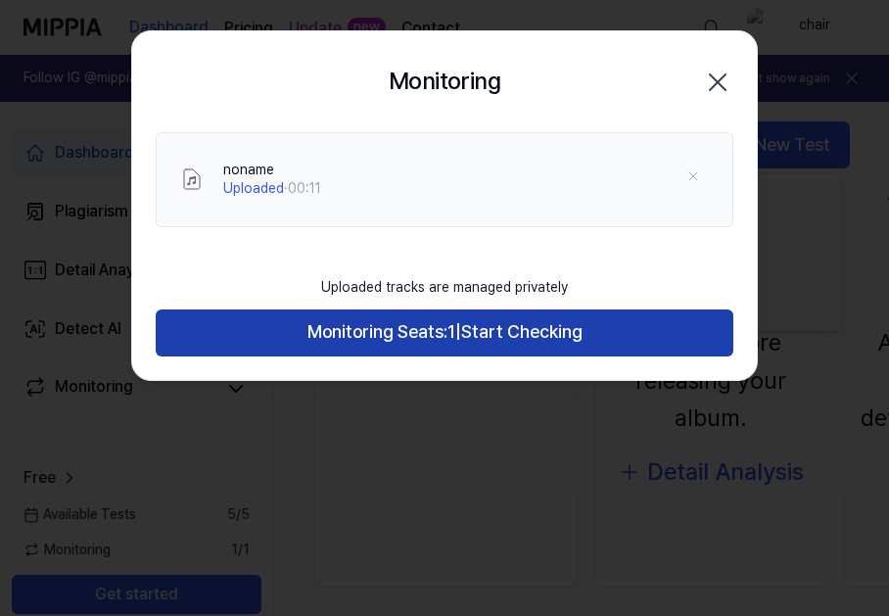
click at [386, 327] on span "Monitoring Seats:" at bounding box center [378, 332] width 140 height 28
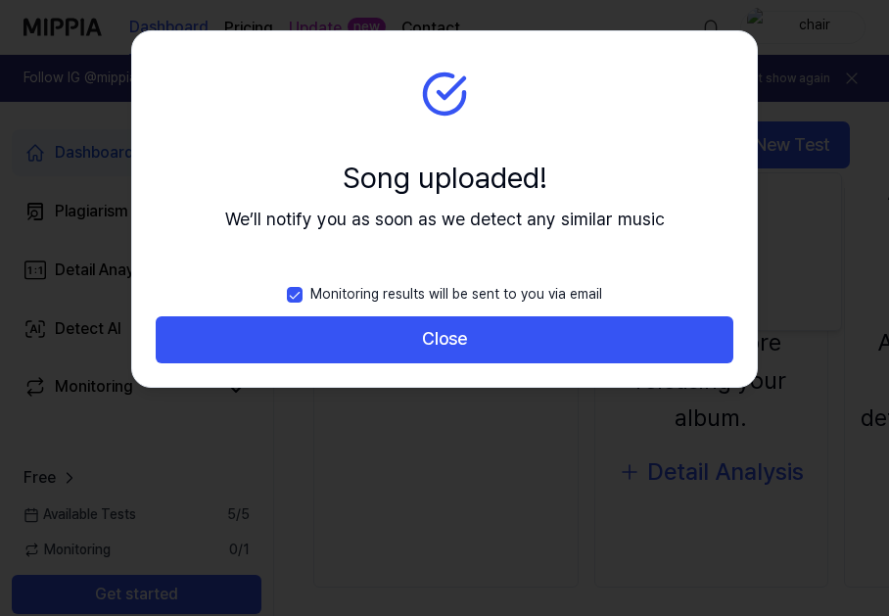
click at [398, 301] on label "Monitoring results will be sent to you via email" at bounding box center [444, 294] width 315 height 43
click at [303, 301] on button "Monitoring results will be sent to you via email" at bounding box center [295, 295] width 16 height 16
click at [403, 296] on label "Monitoring results will be sent to you via email" at bounding box center [444, 294] width 315 height 43
click at [303, 296] on button "Monitoring results will be sent to you via email" at bounding box center [295, 295] width 16 height 16
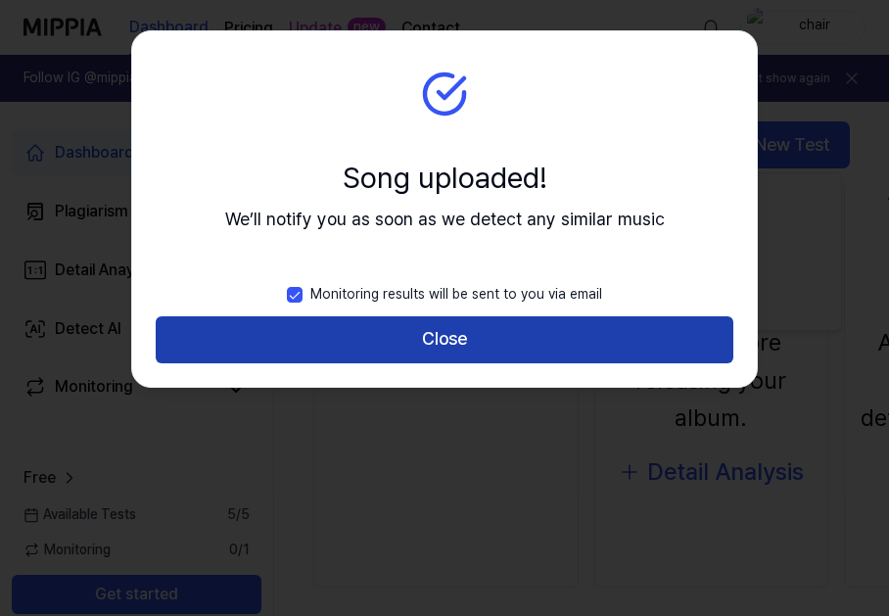
click at [414, 326] on button "Close" at bounding box center [445, 339] width 578 height 47
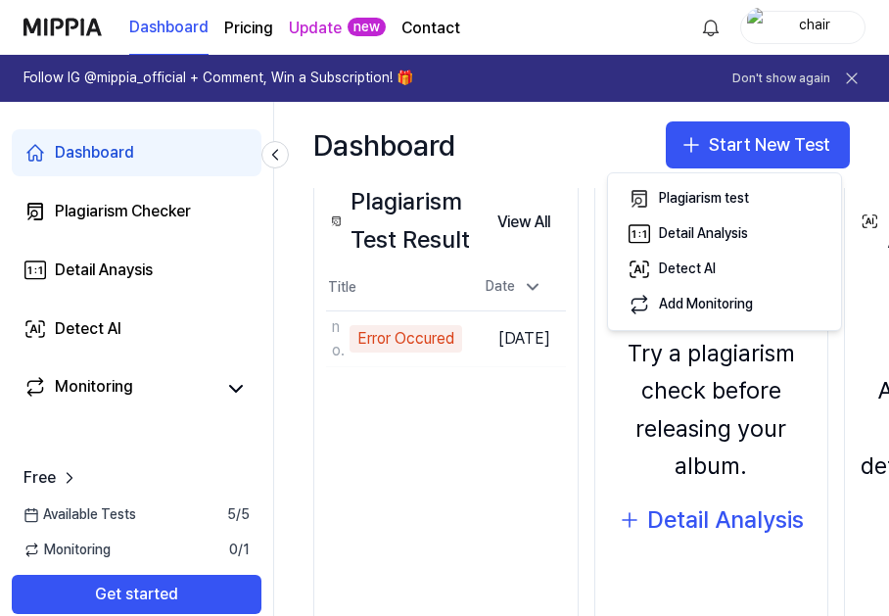
scroll to position [0, 0]
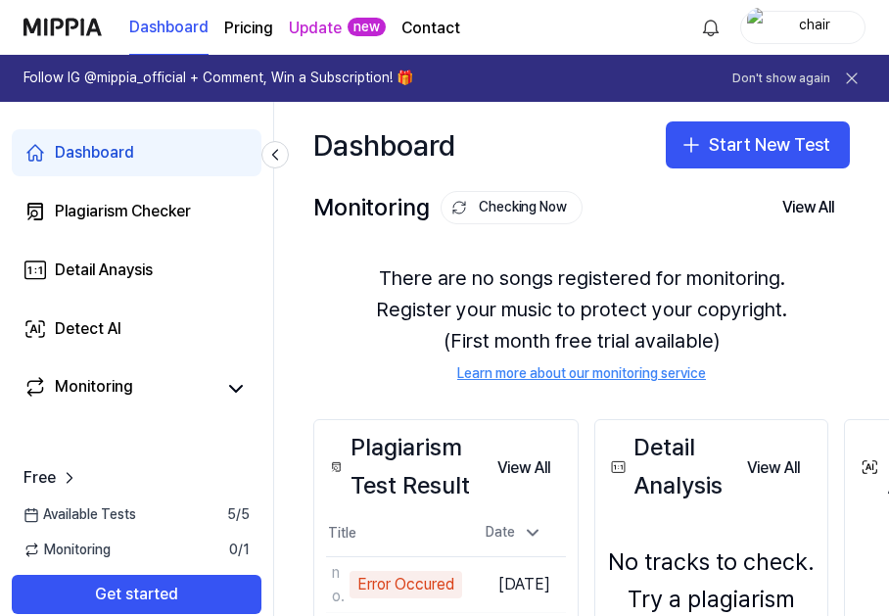
drag, startPoint x: 418, startPoint y: 403, endPoint x: 395, endPoint y: 247, distance: 157.5
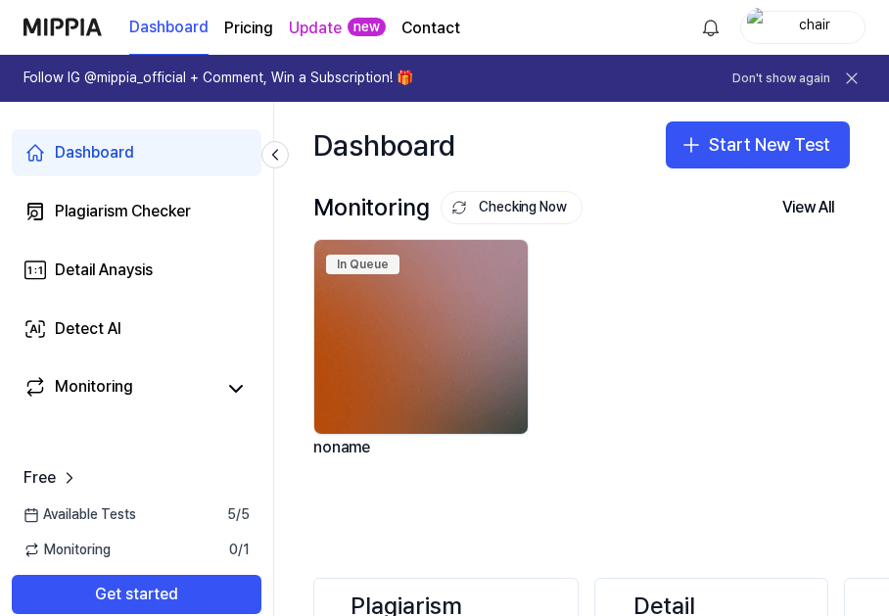
drag, startPoint x: 443, startPoint y: 488, endPoint x: 430, endPoint y: 360, distance: 127.9
drag, startPoint x: 358, startPoint y: 246, endPoint x: 352, endPoint y: 135, distance: 110.9
click at [466, 409] on img at bounding box center [420, 337] width 213 height 194
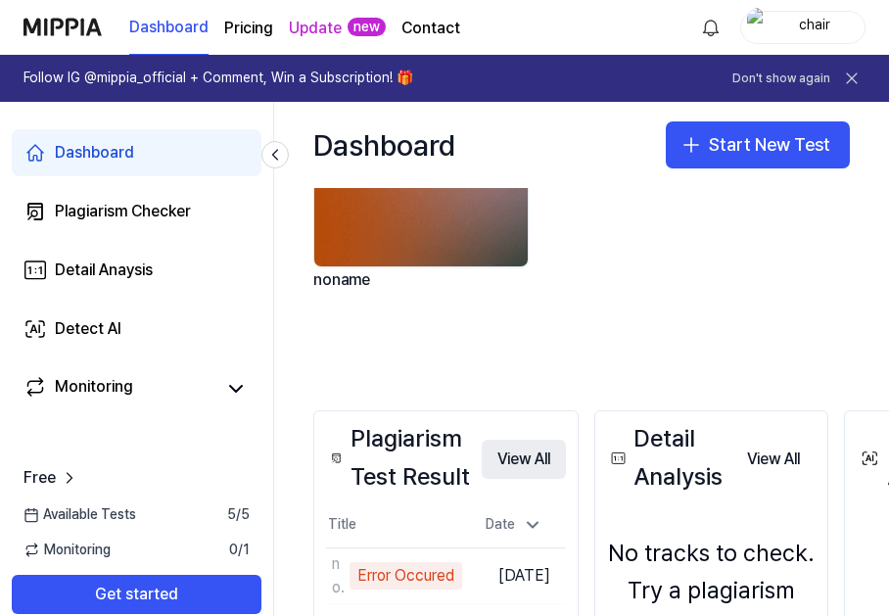
drag, startPoint x: 570, startPoint y: 444, endPoint x: 560, endPoint y: 487, distance: 44.2
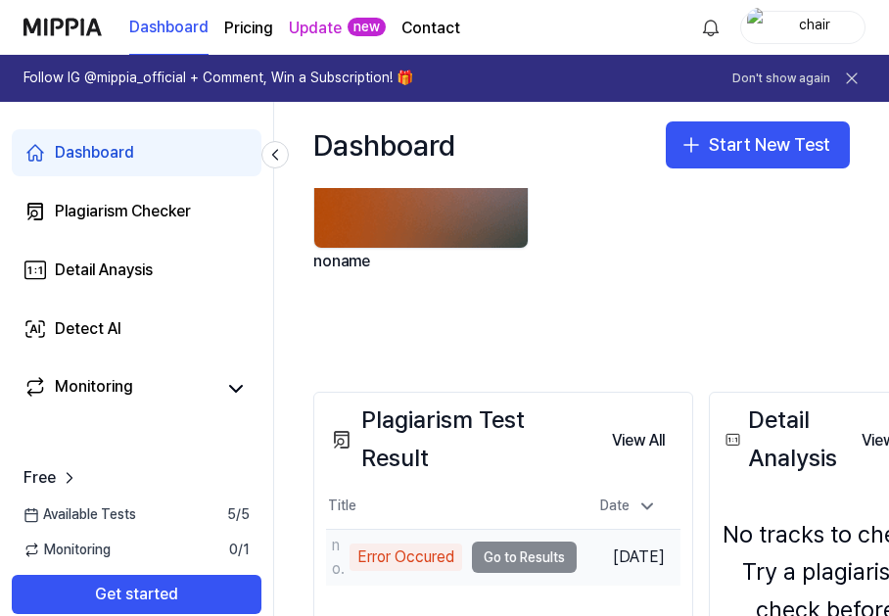
click at [477, 546] on td "noname Error Occured Go to Results" at bounding box center [451, 557] width 251 height 55
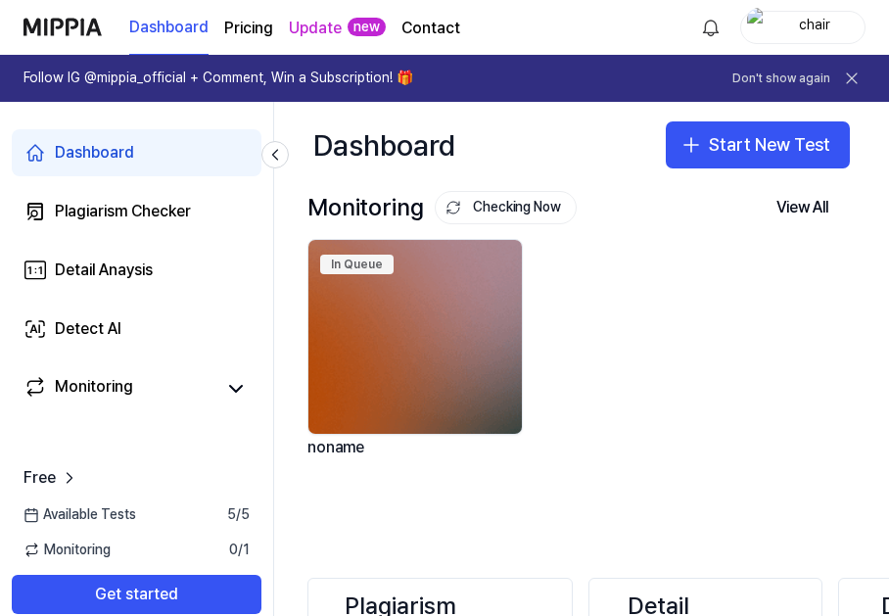
drag, startPoint x: 461, startPoint y: 362, endPoint x: 484, endPoint y: 106, distance: 257.6
